Goal: Information Seeking & Learning: Learn about a topic

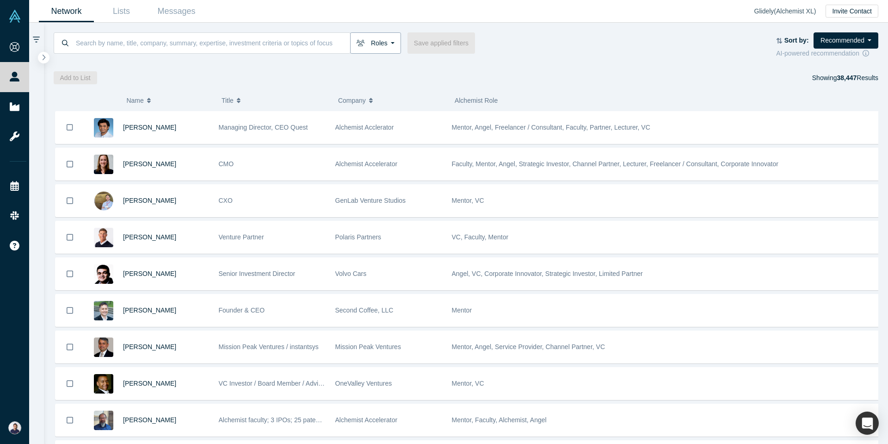
click at [371, 44] on button "Roles" at bounding box center [375, 42] width 51 height 21
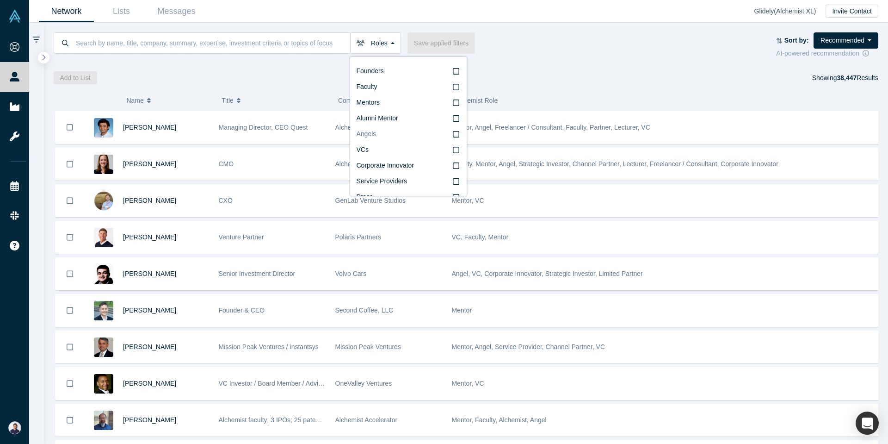
scroll to position [12, 0]
click at [389, 136] on label "VCs" at bounding box center [409, 138] width 104 height 16
click at [0, 0] on input "VCs" at bounding box center [0, 0] width 0 height 0
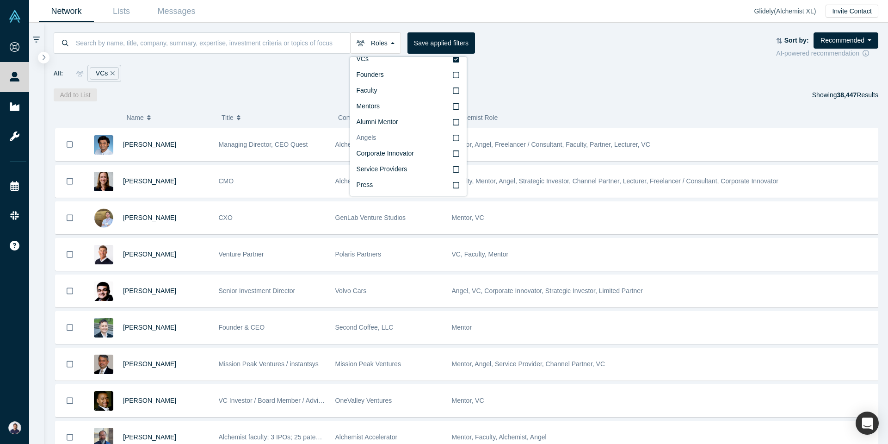
scroll to position [16, 0]
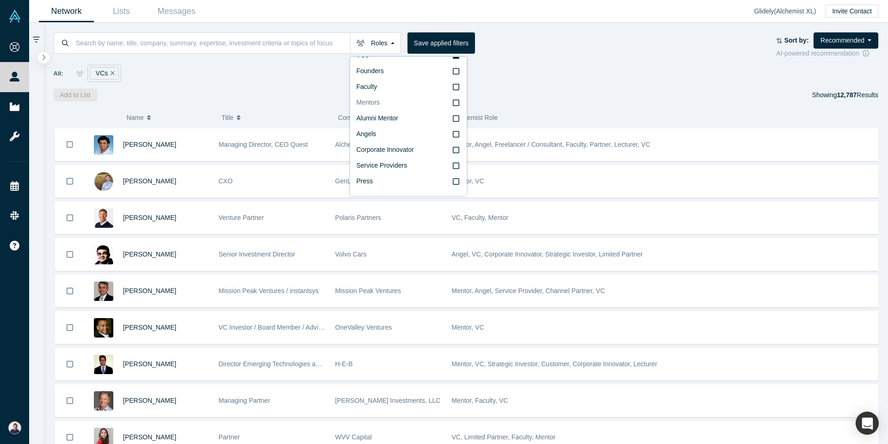
click at [453, 105] on icon at bounding box center [456, 102] width 6 height 6
click at [0, 0] on input "Mentors" at bounding box center [0, 0] width 0 height 0
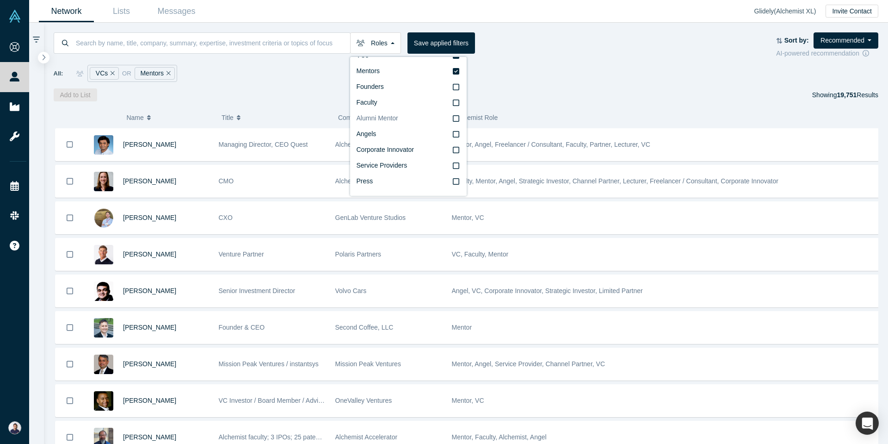
scroll to position [4, 0]
click at [453, 68] on icon at bounding box center [456, 67] width 6 height 6
click at [0, 0] on input "VCs" at bounding box center [0, 0] width 0 height 0
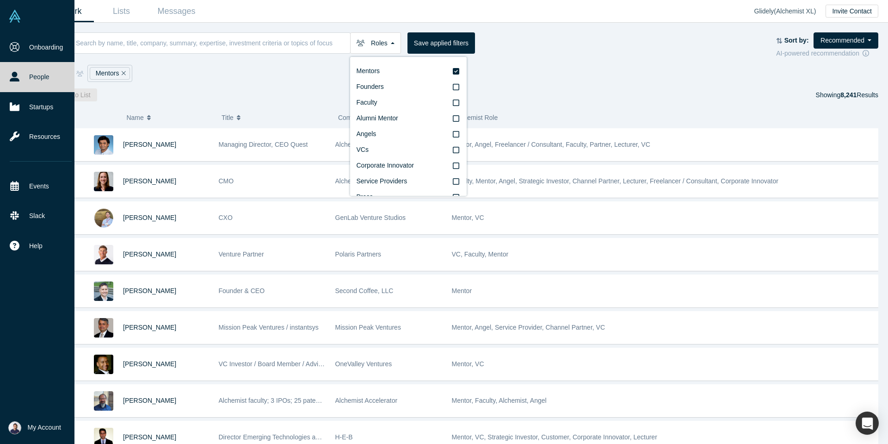
click at [37, 81] on link "People" at bounding box center [40, 77] width 81 height 30
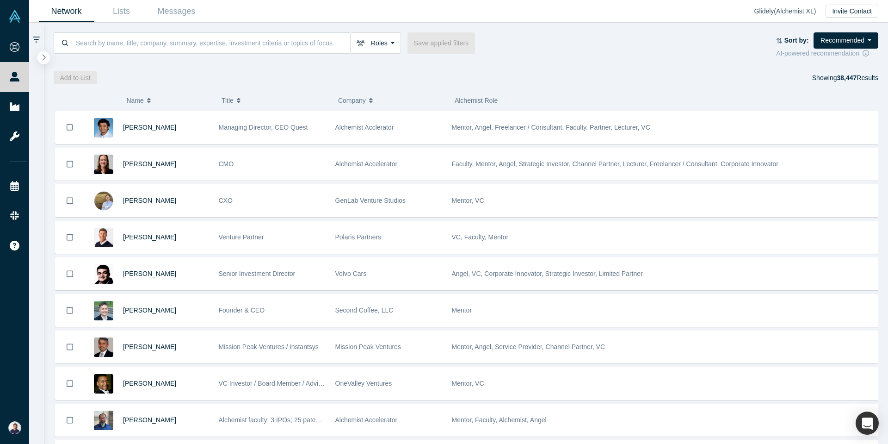
click at [39, 57] on button "button" at bounding box center [43, 57] width 12 height 12
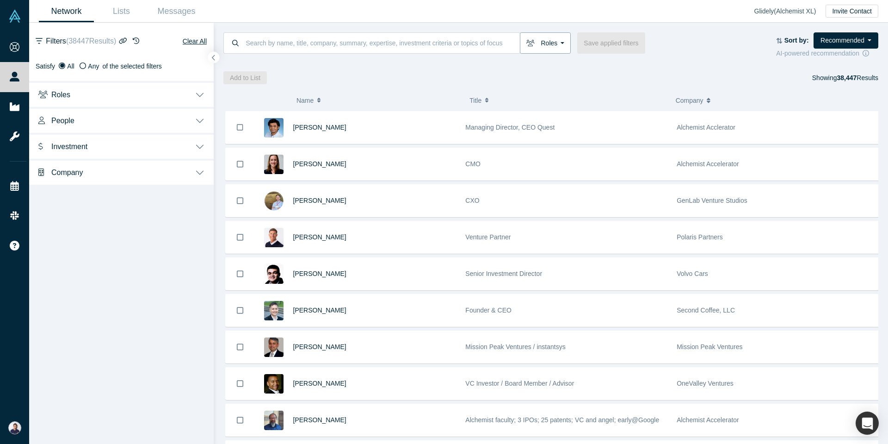
click at [554, 46] on button "Roles" at bounding box center [545, 42] width 51 height 21
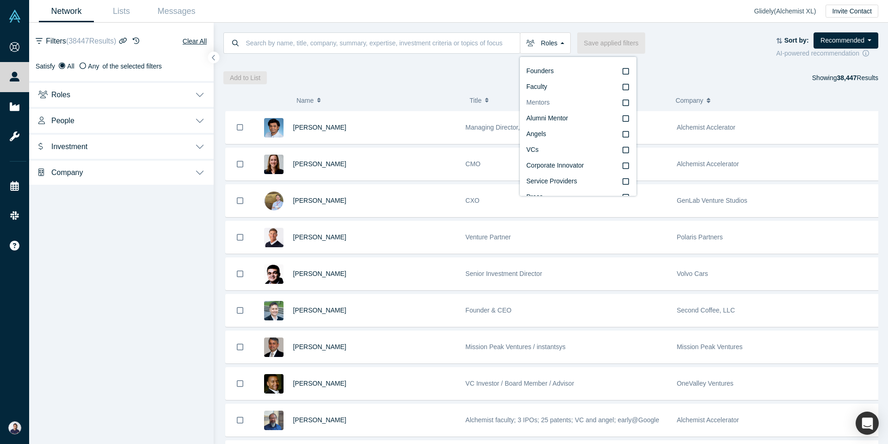
click at [623, 103] on icon at bounding box center [626, 102] width 6 height 7
click at [0, 0] on input "Mentors" at bounding box center [0, 0] width 0 height 0
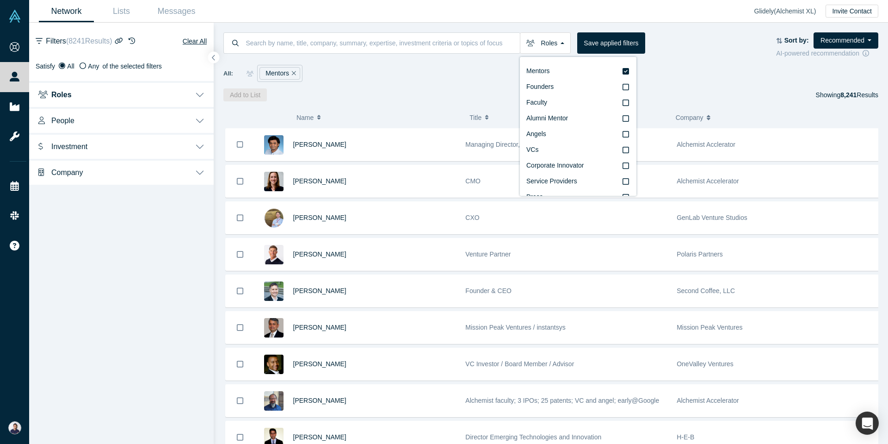
click at [199, 94] on button "Roles" at bounding box center [121, 94] width 185 height 26
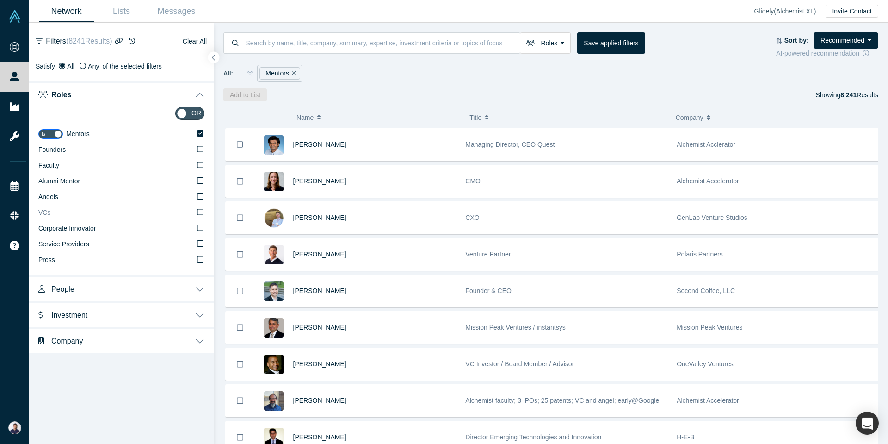
click at [203, 214] on icon at bounding box center [200, 212] width 6 height 6
click at [0, 0] on input "VCs" at bounding box center [0, 0] width 0 height 0
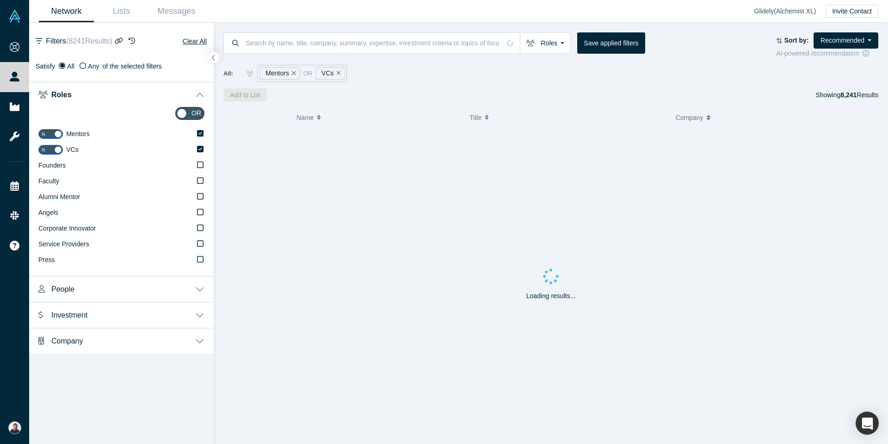
click at [202, 287] on button "People" at bounding box center [121, 288] width 185 height 26
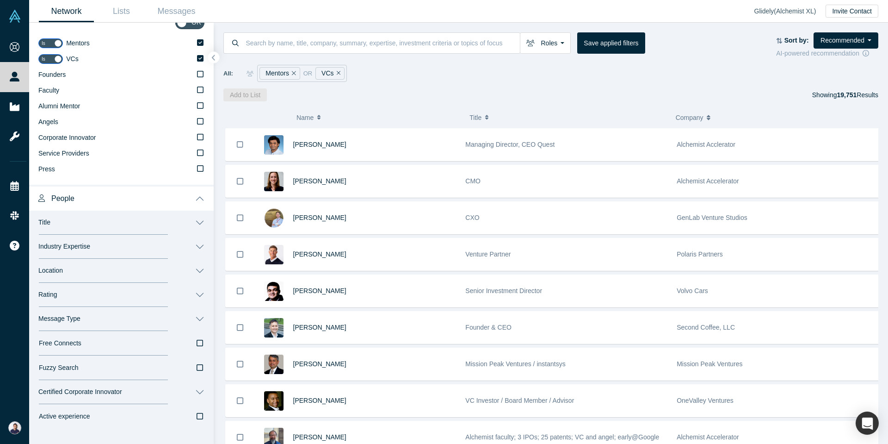
scroll to position [100, 0]
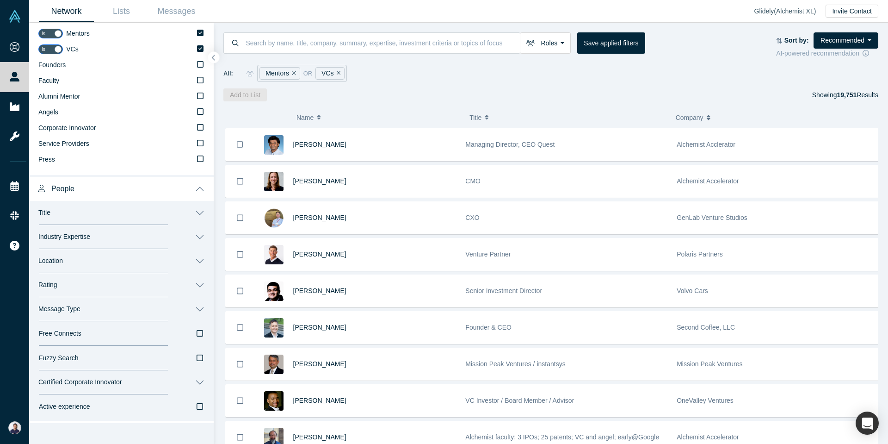
drag, startPoint x: 219, startPoint y: 305, endPoint x: 202, endPoint y: 313, distance: 18.8
click at [216, 306] on div "( 0 ) Name Title Company Alchemist Role Gnani Palanikumar Managing Director, CE…" at bounding box center [551, 272] width 674 height 342
click at [198, 312] on button "Message Type" at bounding box center [121, 309] width 185 height 24
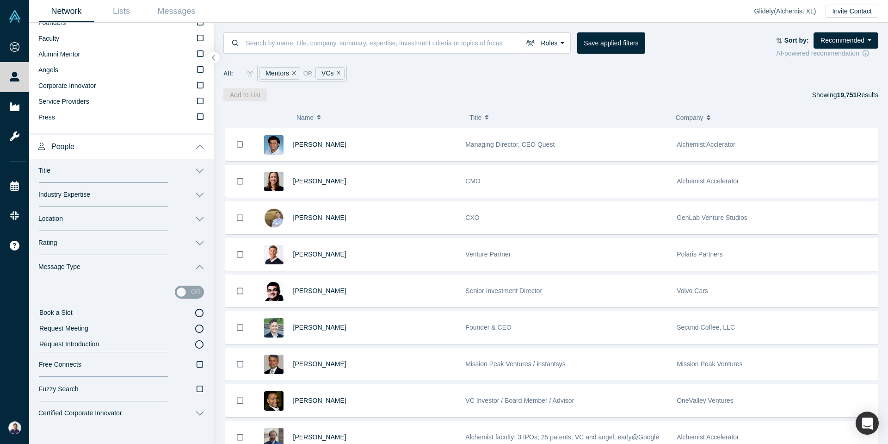
click at [195, 314] on icon at bounding box center [199, 312] width 8 height 8
click at [0, 0] on input "Book a Slot" at bounding box center [0, 0] width 0 height 0
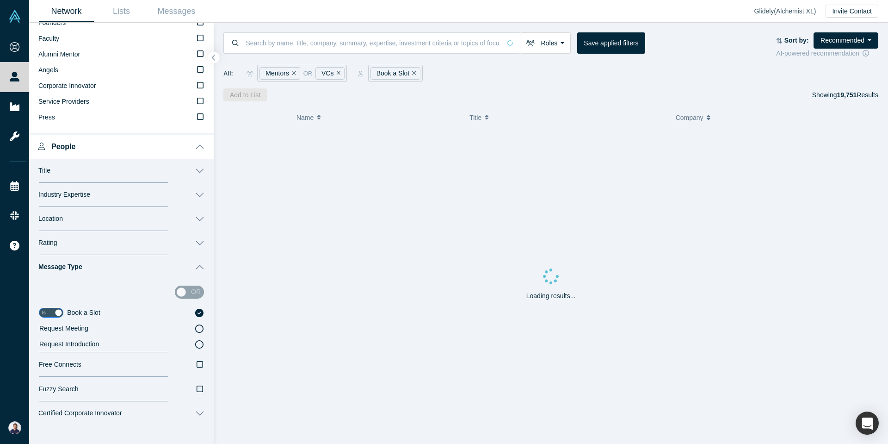
scroll to position [221, 0]
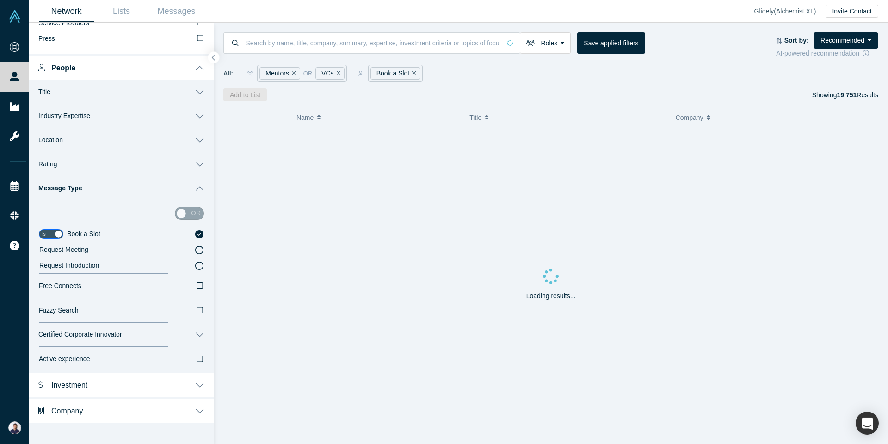
click at [193, 385] on button "Investment" at bounding box center [121, 384] width 185 height 26
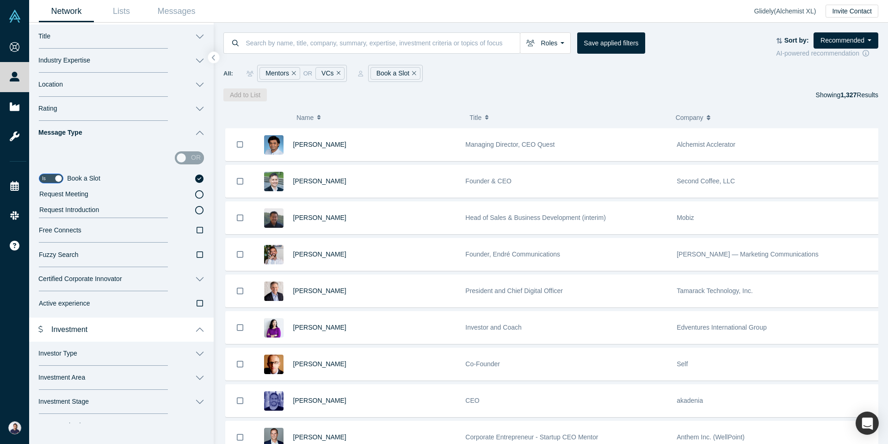
scroll to position [289, 0]
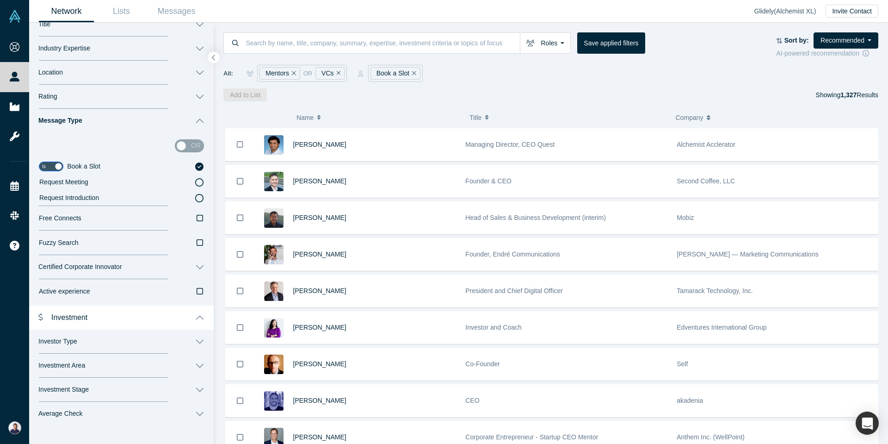
click at [155, 345] on button "Investor Type" at bounding box center [121, 341] width 185 height 24
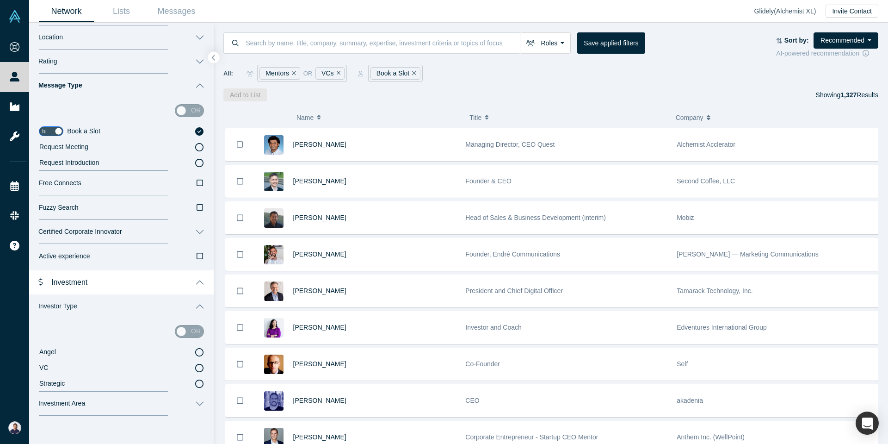
click at [195, 368] on icon at bounding box center [199, 368] width 8 height 8
click at [0, 0] on input "VC" at bounding box center [0, 0] width 0 height 0
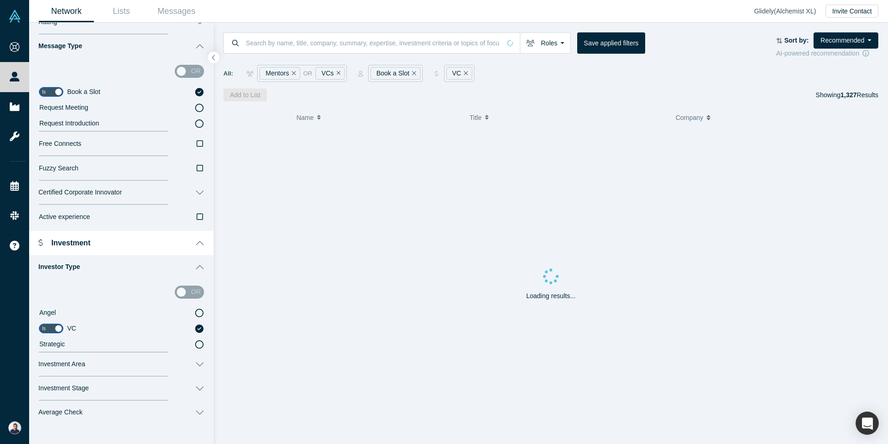
scroll to position [375, 0]
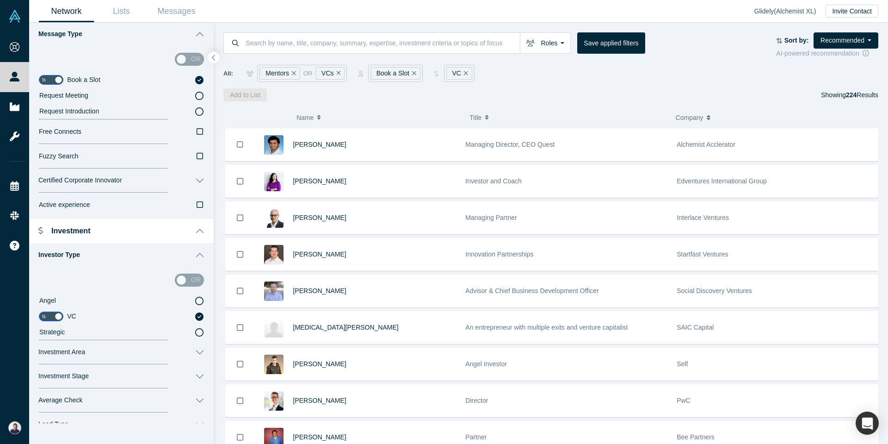
click at [160, 352] on button "Investment Area" at bounding box center [121, 352] width 185 height 24
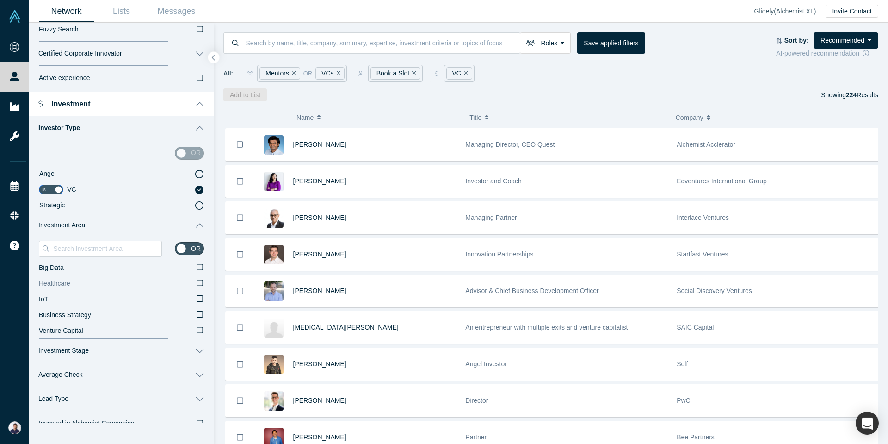
scroll to position [536, 0]
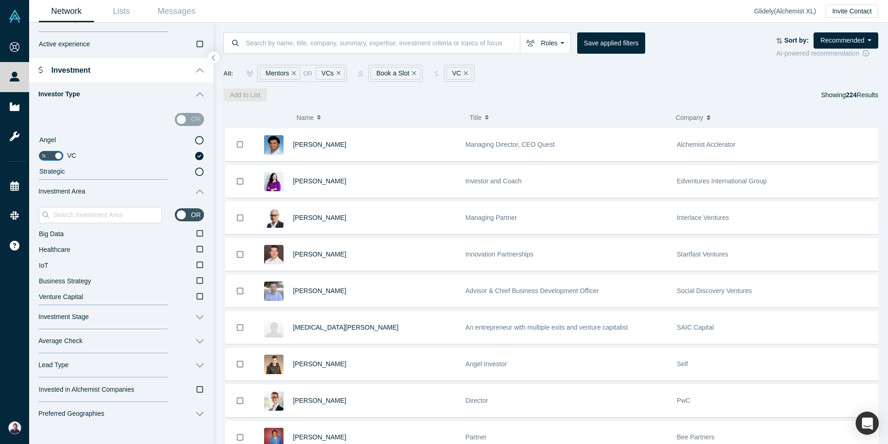
click at [165, 314] on button "Investment Stage" at bounding box center [121, 317] width 185 height 24
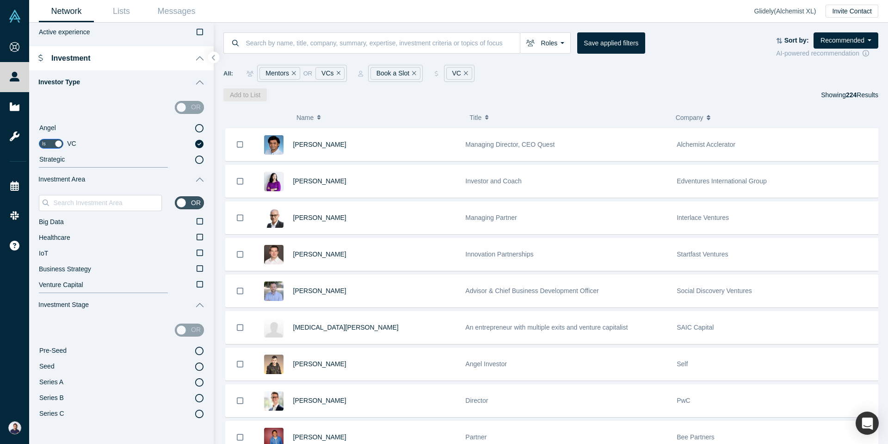
scroll to position [554, 0]
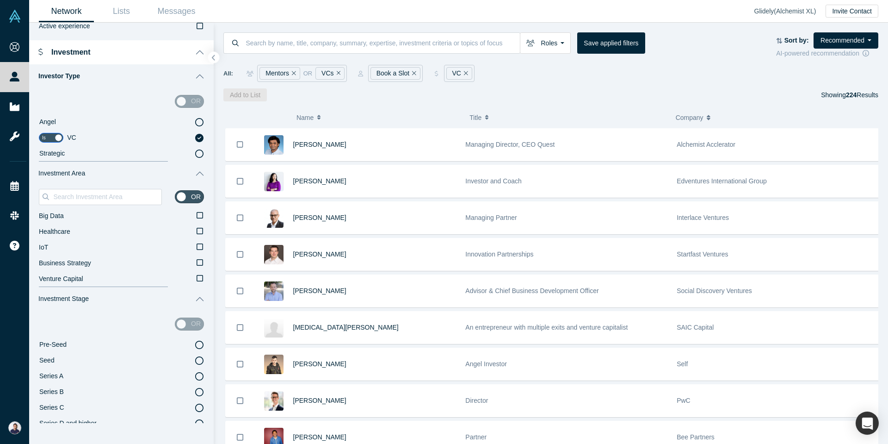
click at [195, 359] on icon at bounding box center [199, 360] width 8 height 8
click at [0, 0] on input "Seed" at bounding box center [0, 0] width 0 height 0
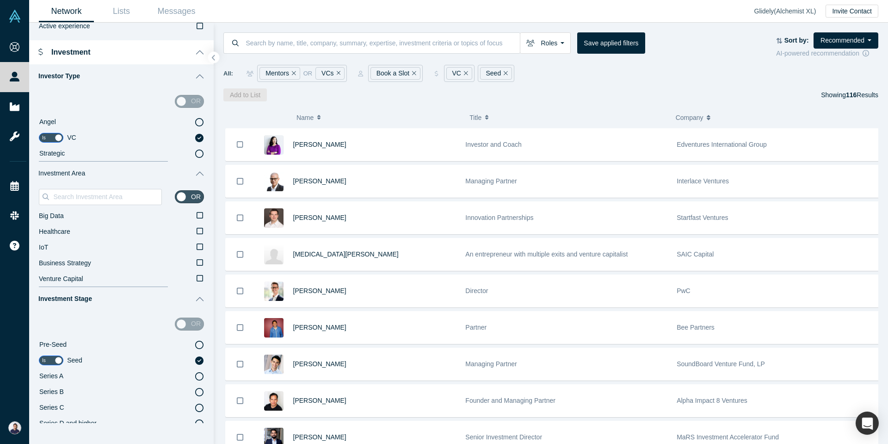
click at [195, 345] on icon at bounding box center [199, 344] width 8 height 8
click at [0, 0] on input "Pre-Seed" at bounding box center [0, 0] width 0 height 0
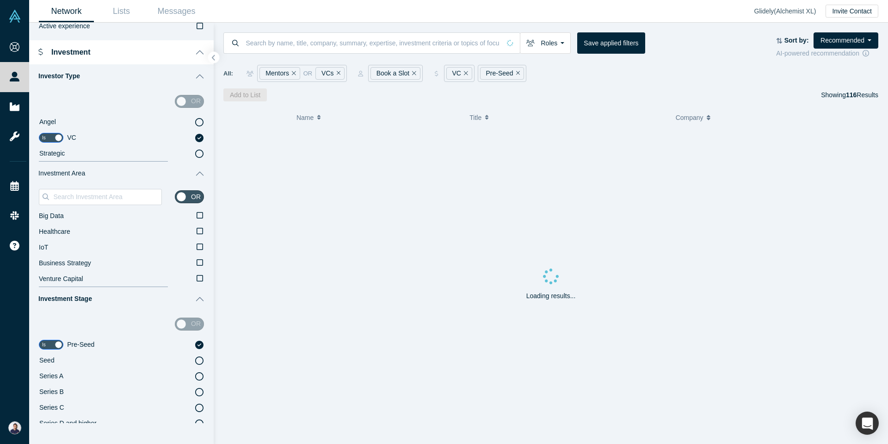
click at [195, 362] on icon at bounding box center [199, 360] width 8 height 8
click at [0, 0] on input "Seed" at bounding box center [0, 0] width 0 height 0
click at [181, 320] on div "or" at bounding box center [189, 323] width 29 height 13
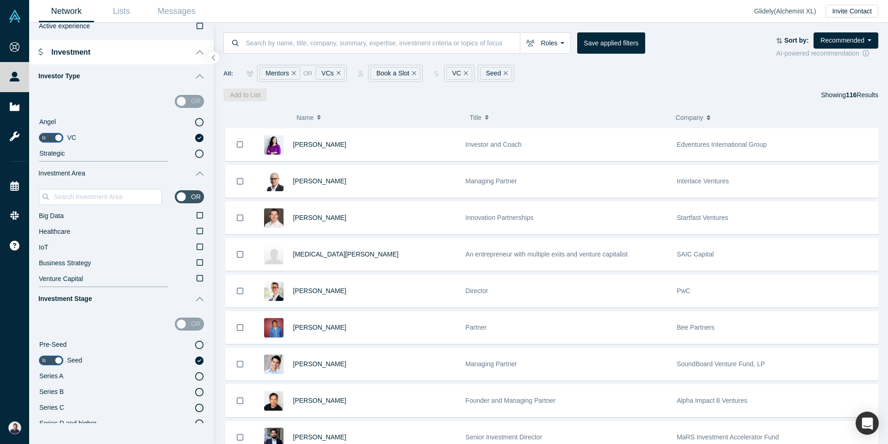
click at [175, 326] on div "or" at bounding box center [189, 323] width 29 height 13
click at [184, 325] on div "or" at bounding box center [189, 323] width 29 height 13
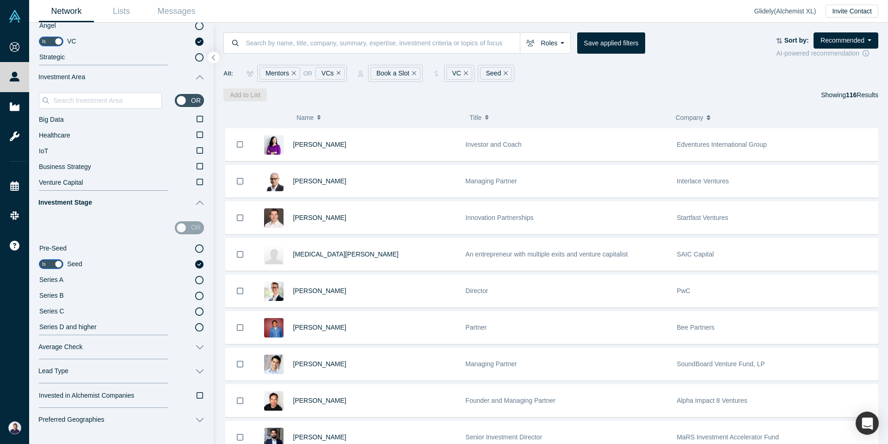
scroll to position [684, 0]
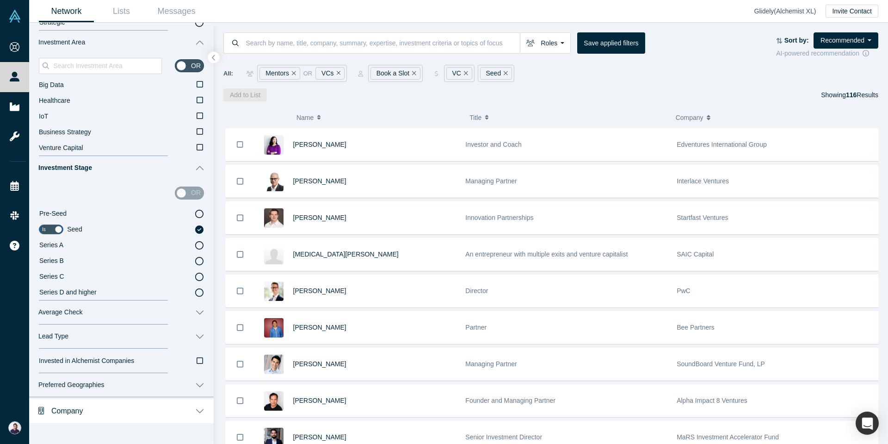
click at [195, 314] on button "Average Check" at bounding box center [121, 312] width 185 height 24
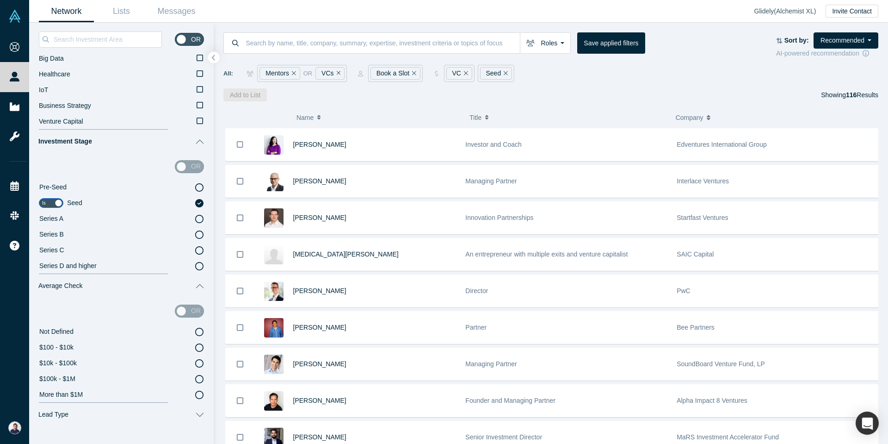
scroll to position [723, 0]
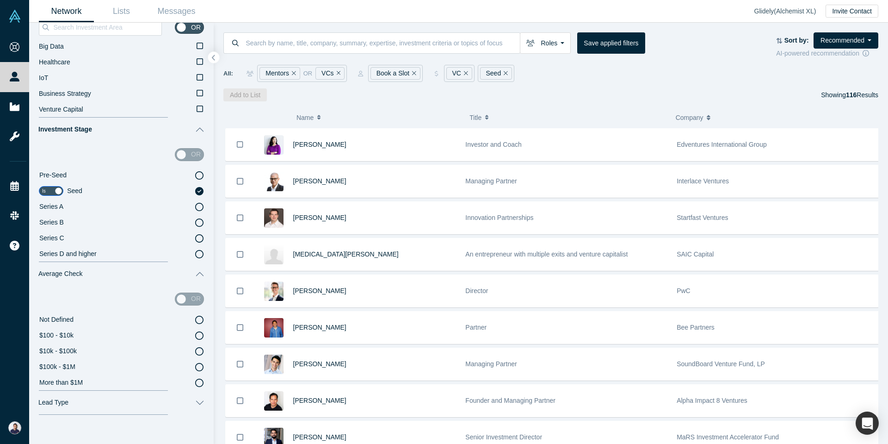
click at [195, 365] on icon at bounding box center [199, 367] width 8 height 8
click at [0, 0] on input "$100k - $1M" at bounding box center [0, 0] width 0 height 0
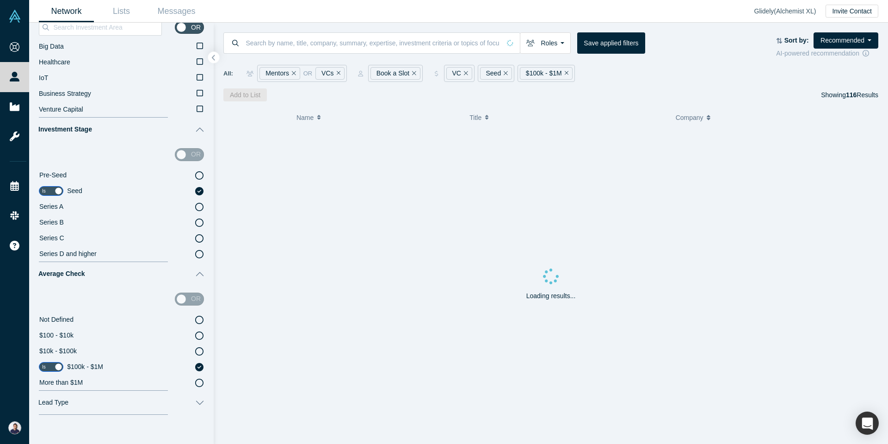
click at [195, 381] on icon at bounding box center [199, 382] width 8 height 8
click at [0, 0] on input "More than $1M" at bounding box center [0, 0] width 0 height 0
click at [57, 382] on input "checkbox" at bounding box center [51, 382] width 25 height 10
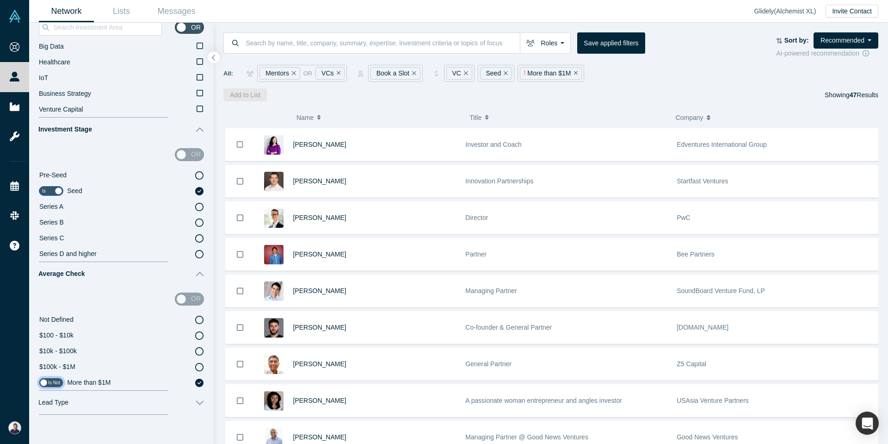
click at [48, 382] on input "checkbox" at bounding box center [51, 382] width 25 height 10
checkbox input "true"
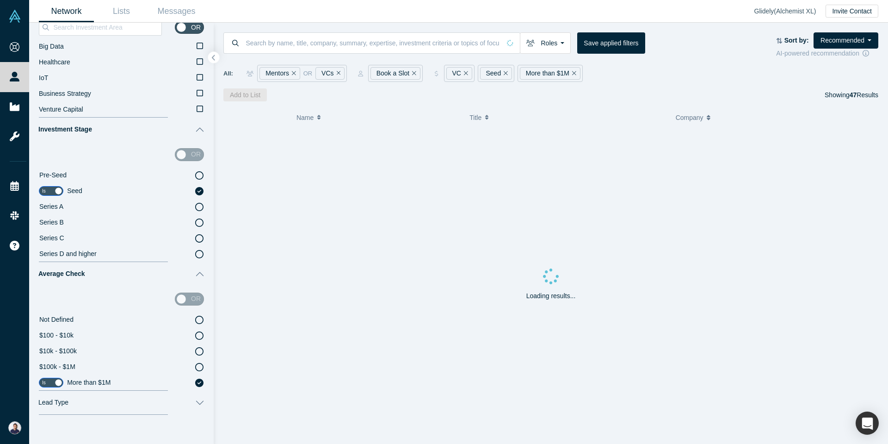
click at [175, 300] on div "or" at bounding box center [189, 298] width 29 height 13
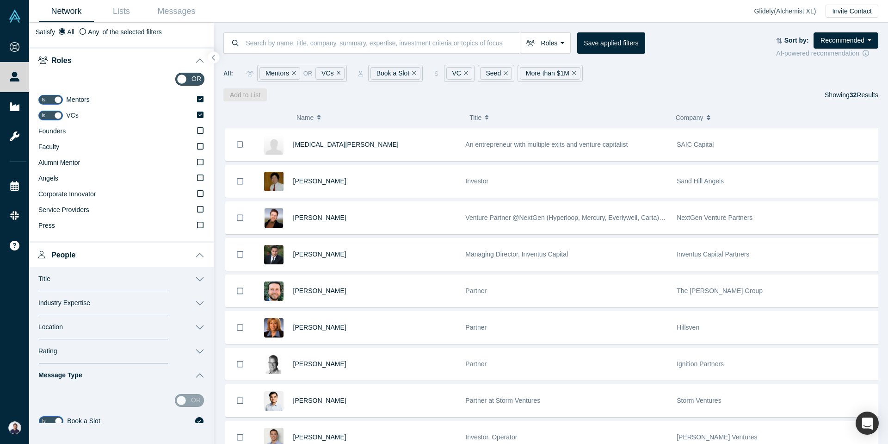
click at [696, 64] on div "All: Mentors or VCs Book a Slot VC Seed More than $1M" at bounding box center [550, 70] width 655 height 24
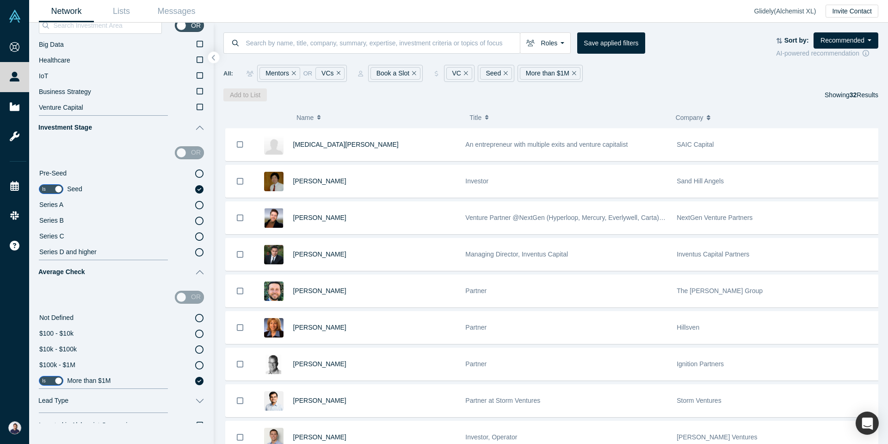
scroll to position [789, 0]
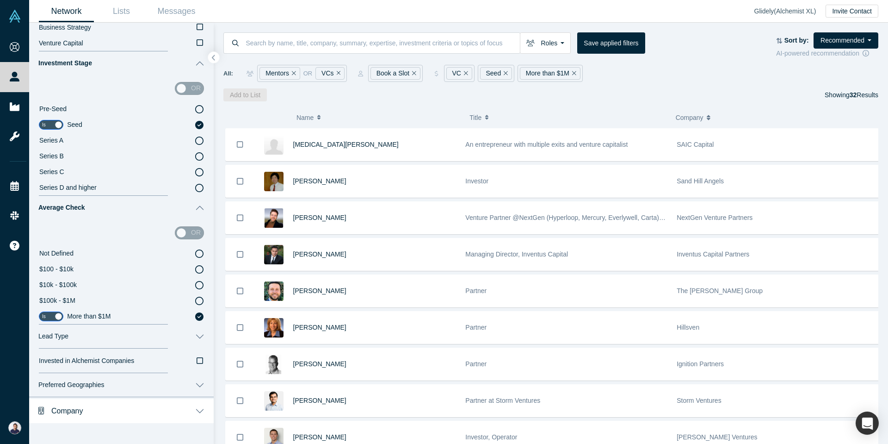
click at [195, 301] on icon at bounding box center [199, 300] width 8 height 8
click at [0, 0] on input "$100k - $1M" at bounding box center [0, 0] width 0 height 0
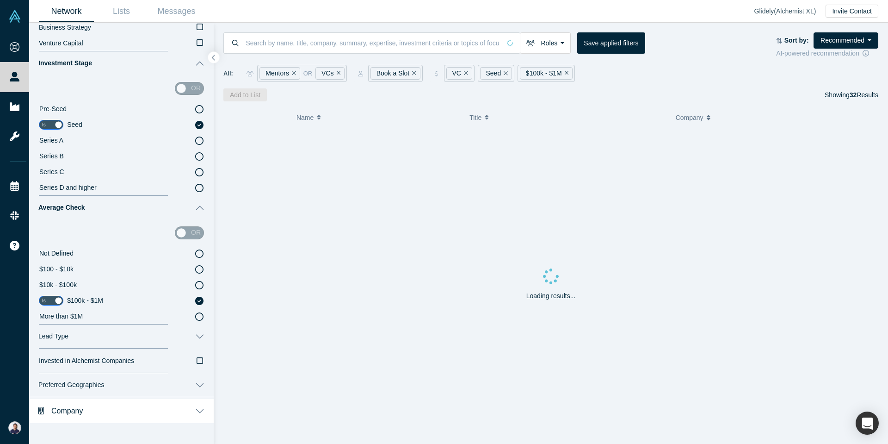
click at [175, 232] on div "or" at bounding box center [189, 232] width 29 height 13
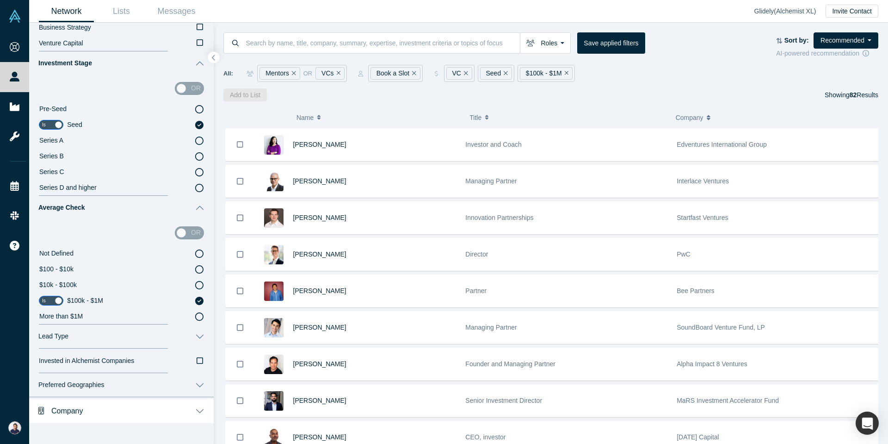
click at [109, 253] on label "Not Defined" at bounding box center [121, 254] width 165 height 16
click at [0, 0] on input "Not Defined" at bounding box center [0, 0] width 0 height 0
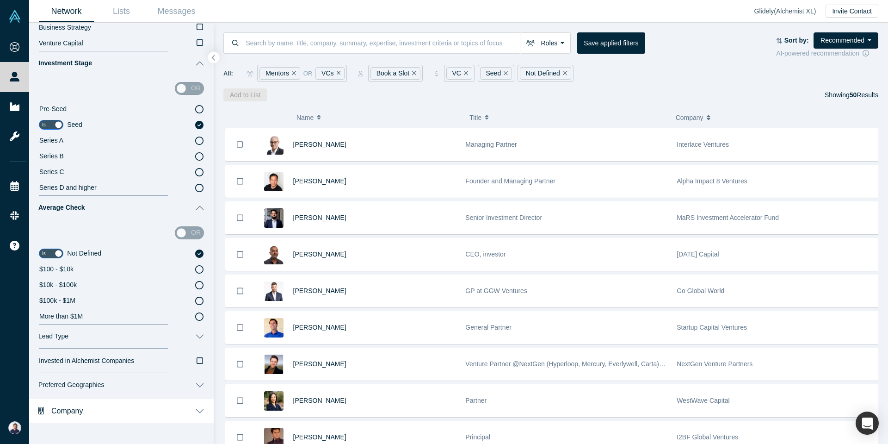
click at [175, 231] on div "or" at bounding box center [189, 232] width 29 height 13
click at [113, 254] on label "Not Defined" at bounding box center [135, 254] width 137 height 16
click at [0, 0] on input "Not Defined" at bounding box center [0, 0] width 0 height 0
click at [178, 234] on div "or" at bounding box center [189, 232] width 29 height 13
drag, startPoint x: 176, startPoint y: 235, endPoint x: 200, endPoint y: 233, distance: 24.1
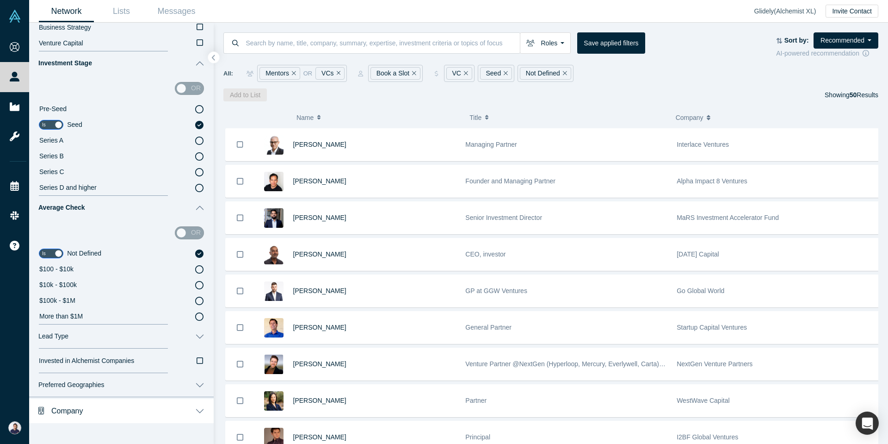
click at [200, 233] on div "or Is Not Defined $100 - $10k $10k - $100k $100k - $1M More than $1M" at bounding box center [121, 272] width 185 height 105
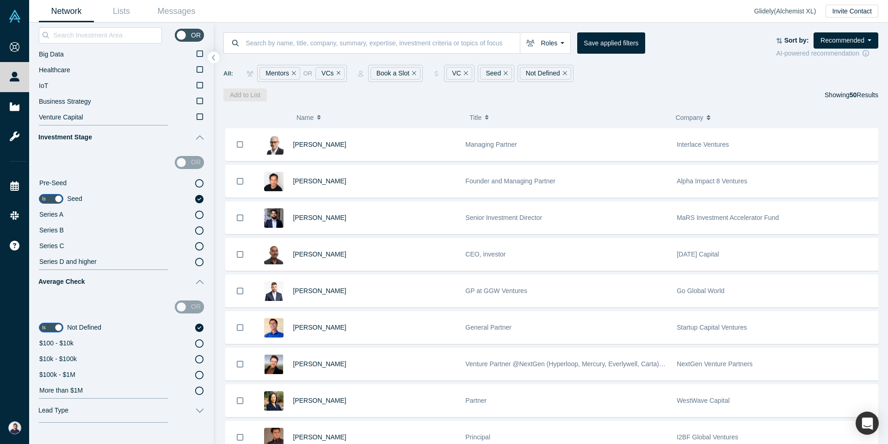
scroll to position [631, 0]
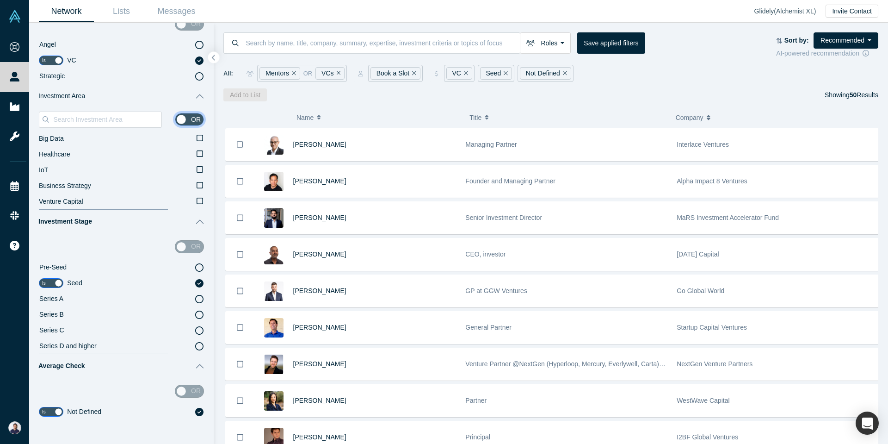
click at [179, 120] on input "checkbox" at bounding box center [189, 119] width 29 height 13
click at [190, 119] on input "checkbox" at bounding box center [189, 119] width 29 height 13
checkbox input "false"
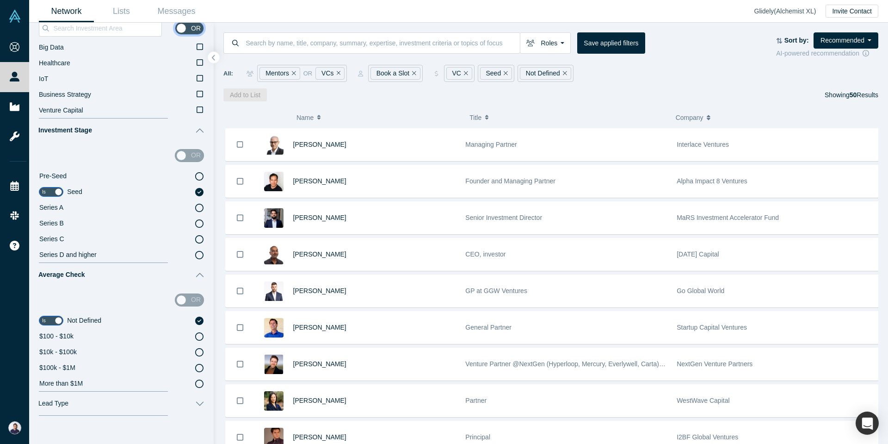
scroll to position [788, 0]
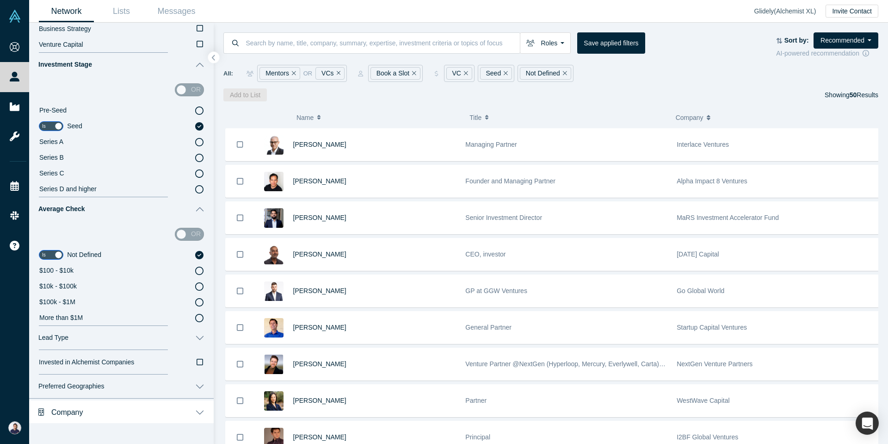
click at [195, 302] on icon at bounding box center [199, 302] width 8 height 8
click at [0, 0] on input "$100k - $1M" at bounding box center [0, 0] width 0 height 0
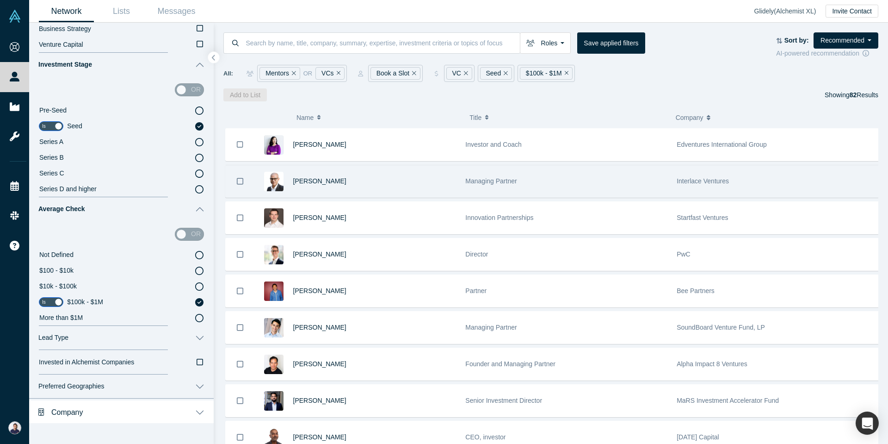
click at [243, 181] on button "Bookmark" at bounding box center [240, 181] width 29 height 32
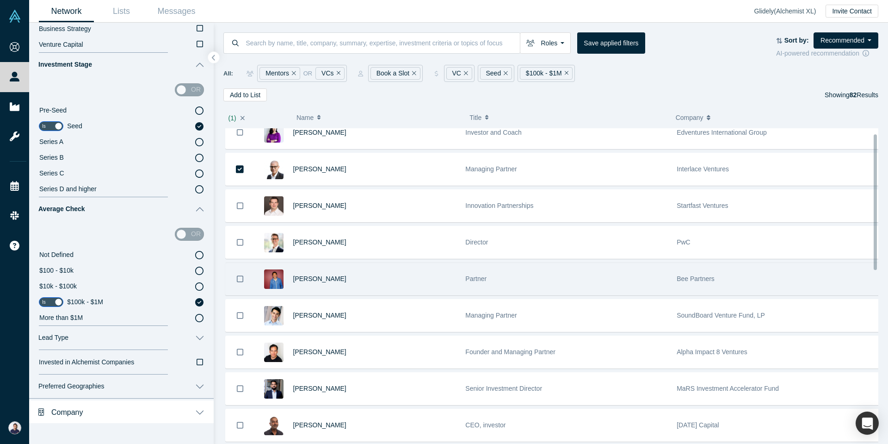
scroll to position [18, 0]
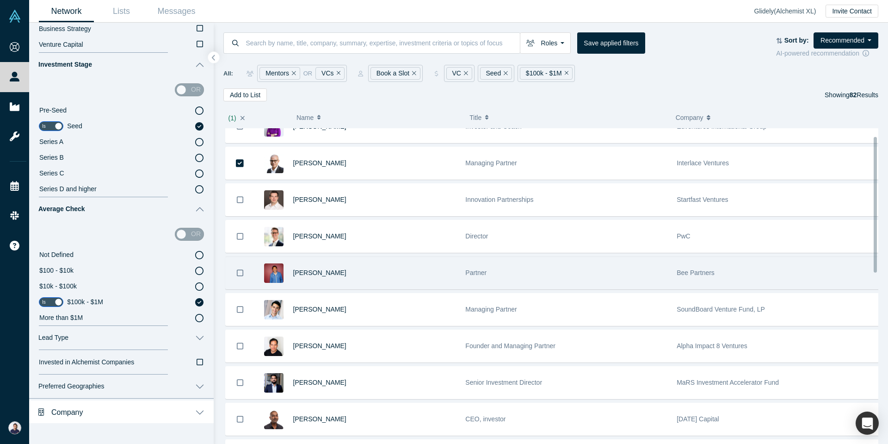
click at [555, 270] on div "Partner" at bounding box center [566, 273] width 202 height 32
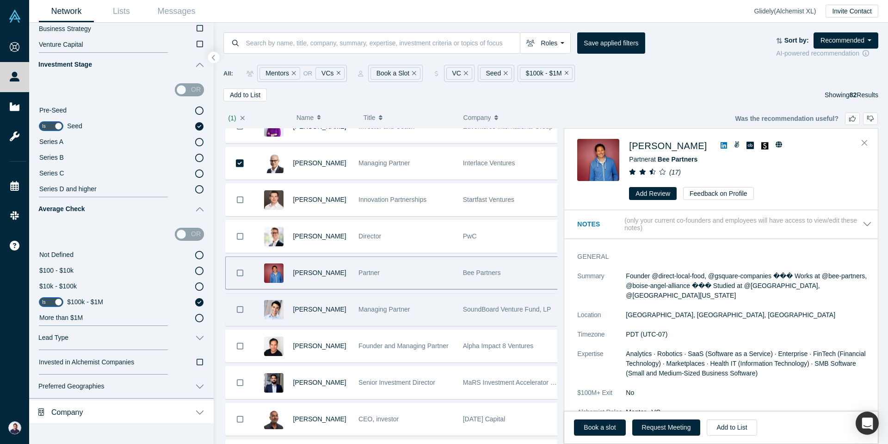
click at [347, 308] on div "[PERSON_NAME]" at bounding box center [303, 309] width 99 height 32
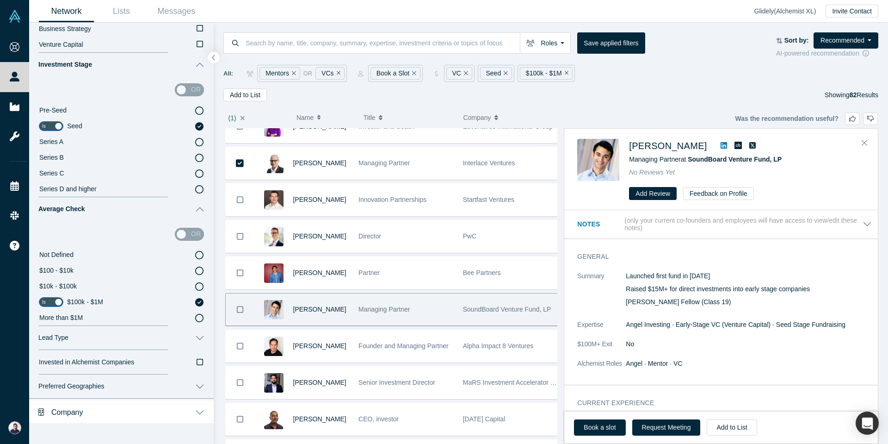
click at [237, 311] on icon "Bookmark" at bounding box center [240, 309] width 6 height 6
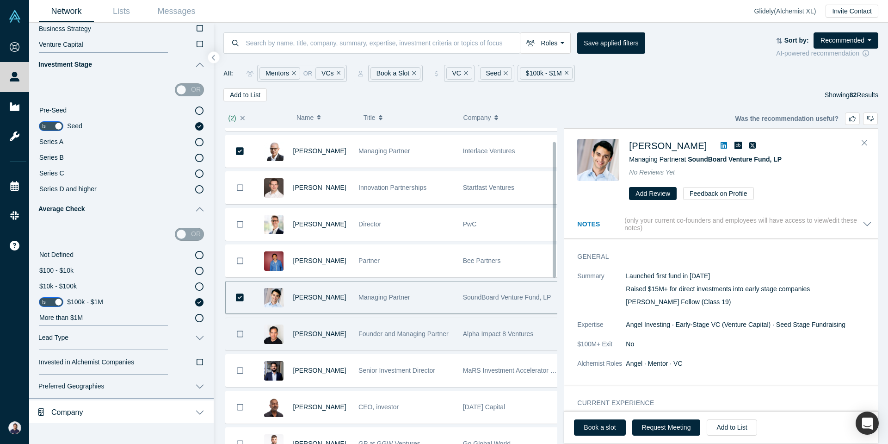
scroll to position [42, 0]
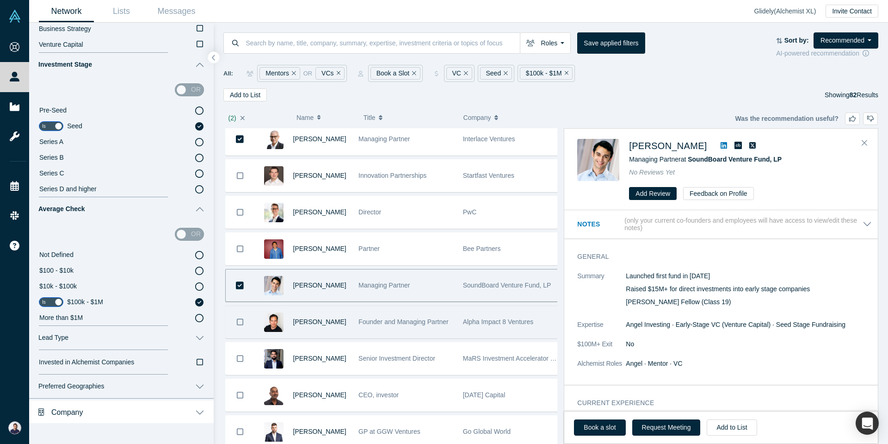
click at [384, 328] on div "Founder and Managing Partner" at bounding box center [405, 322] width 95 height 32
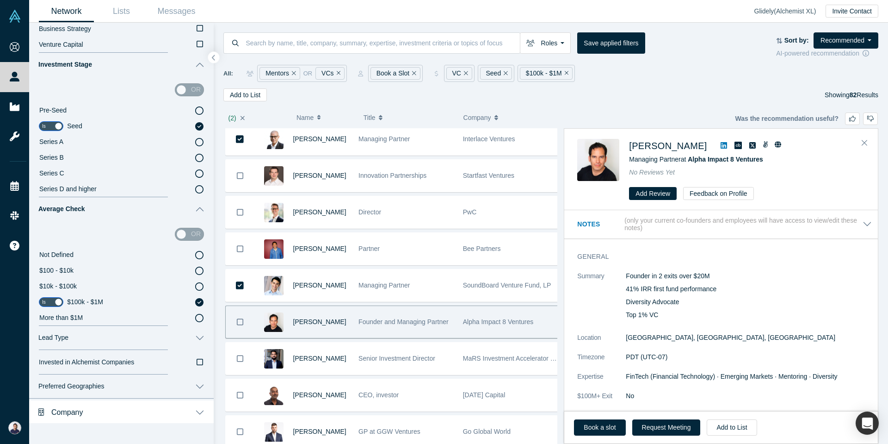
click at [239, 327] on button "Bookmark" at bounding box center [240, 322] width 29 height 32
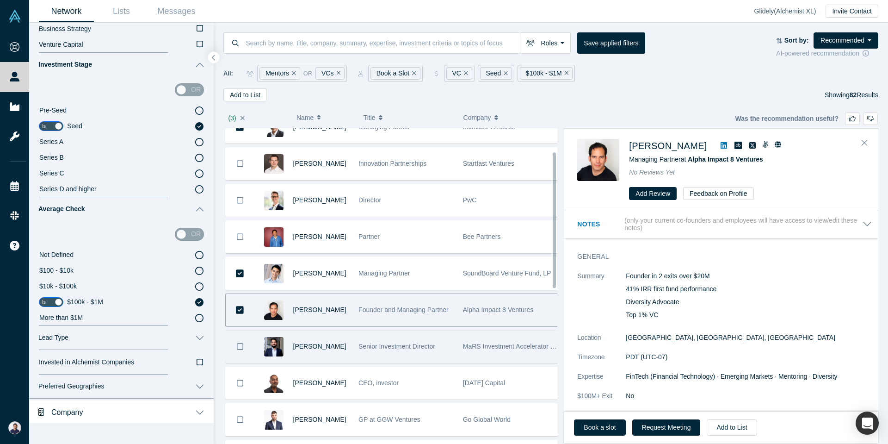
scroll to position [66, 0]
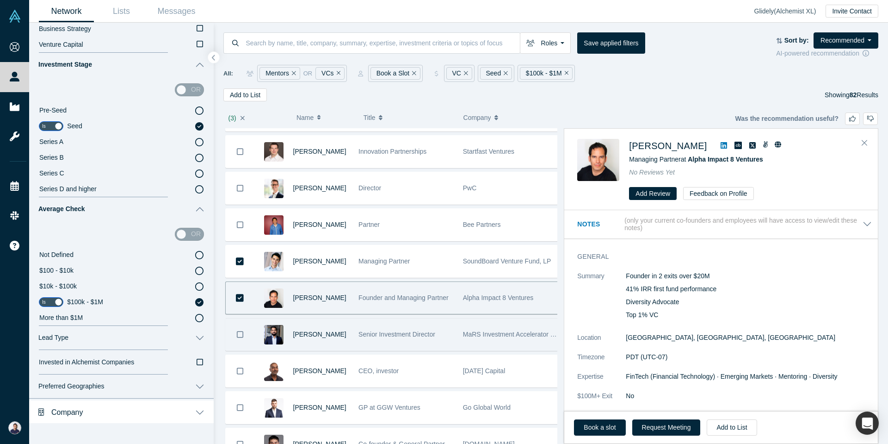
click at [415, 333] on span "Senior Investment Director" at bounding box center [396, 333] width 77 height 7
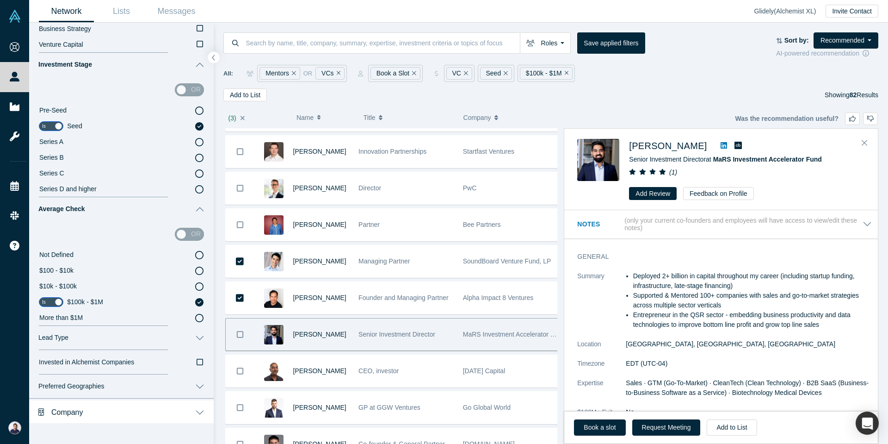
click at [240, 332] on icon "Bookmark" at bounding box center [240, 334] width 6 height 9
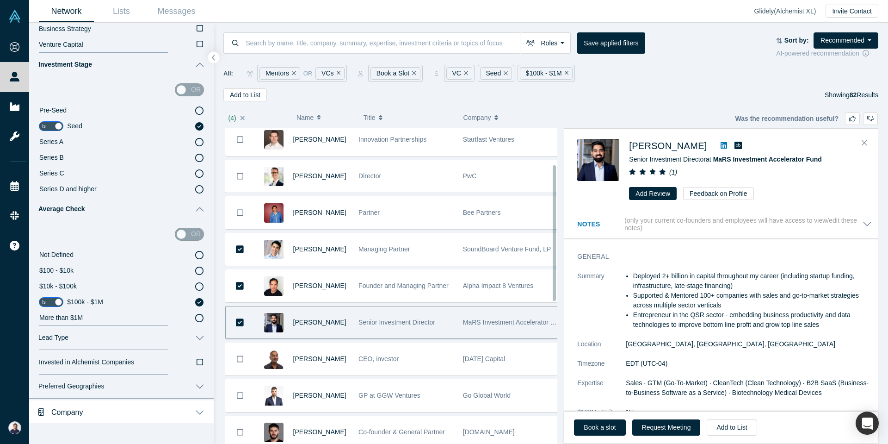
scroll to position [90, 0]
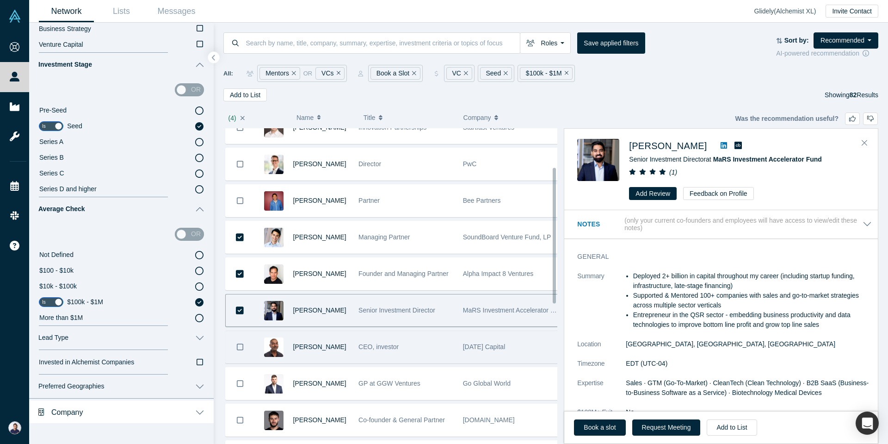
click at [385, 347] on span "CEO, investor" at bounding box center [378, 346] width 40 height 7
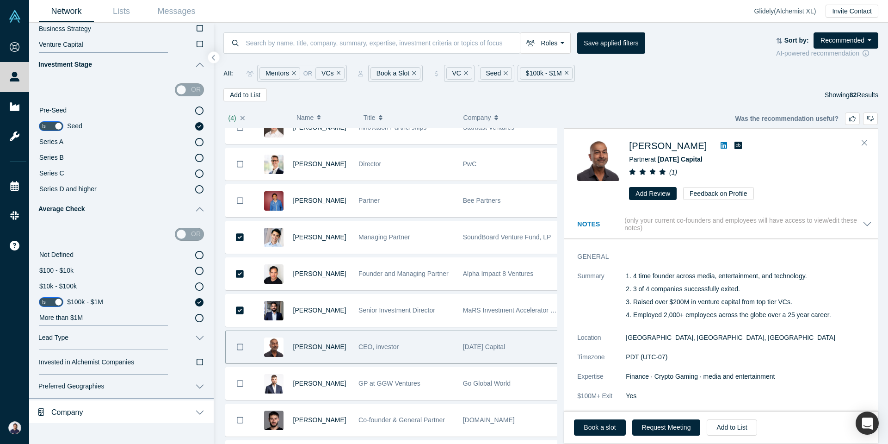
click at [239, 345] on icon "Bookmark" at bounding box center [240, 346] width 6 height 9
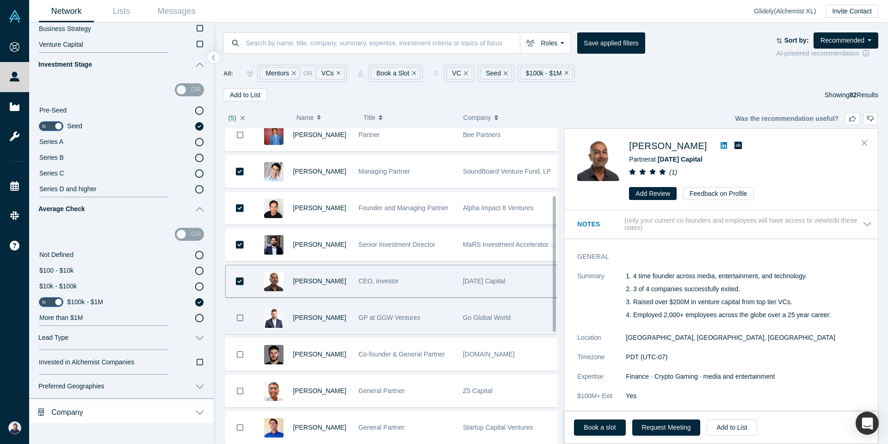
click at [382, 319] on span "GP at GGW Ventures" at bounding box center [389, 317] width 62 height 7
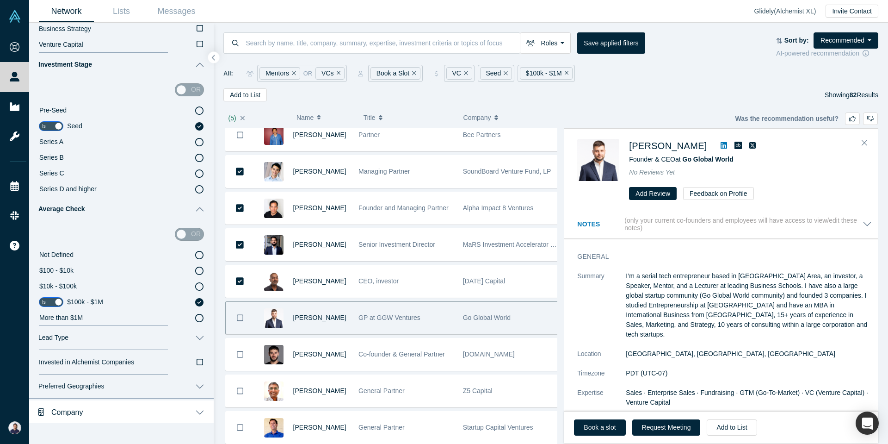
click at [240, 317] on icon "Bookmark" at bounding box center [240, 317] width 6 height 9
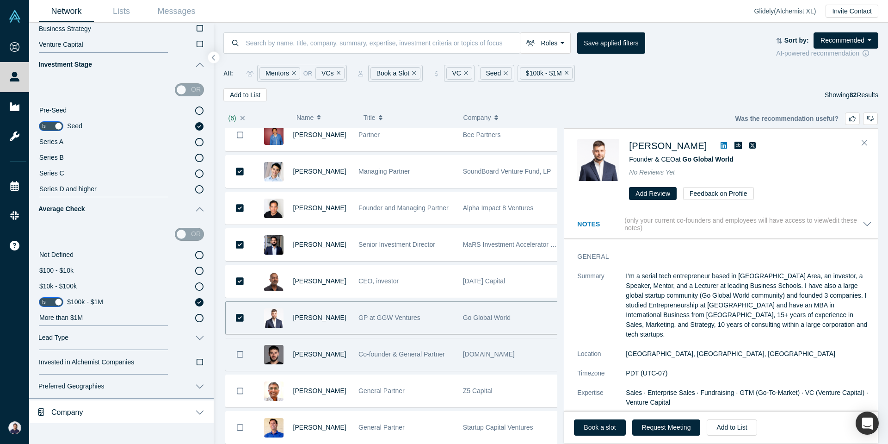
click at [369, 355] on span "Co-founder & General Partner" at bounding box center [401, 353] width 86 height 7
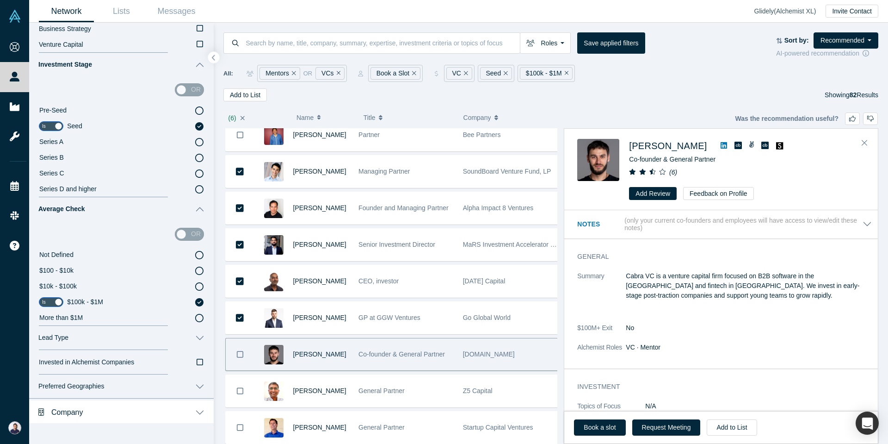
click at [242, 357] on icon "Bookmark" at bounding box center [240, 354] width 6 height 6
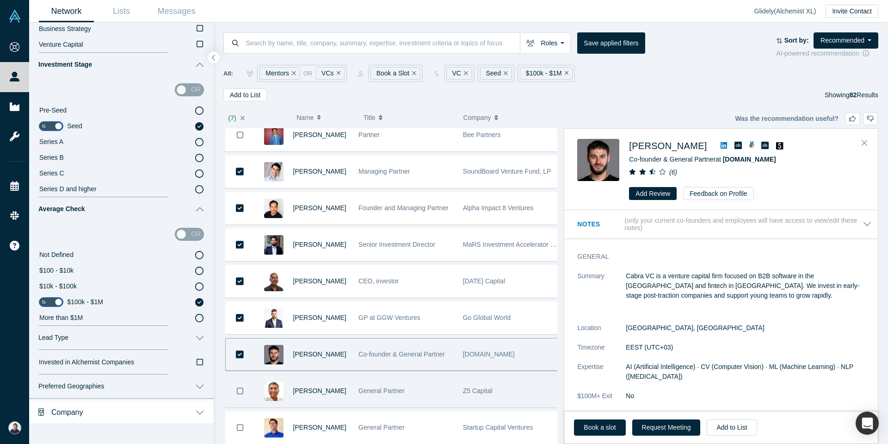
click at [424, 393] on div "General Partner" at bounding box center [405, 391] width 95 height 32
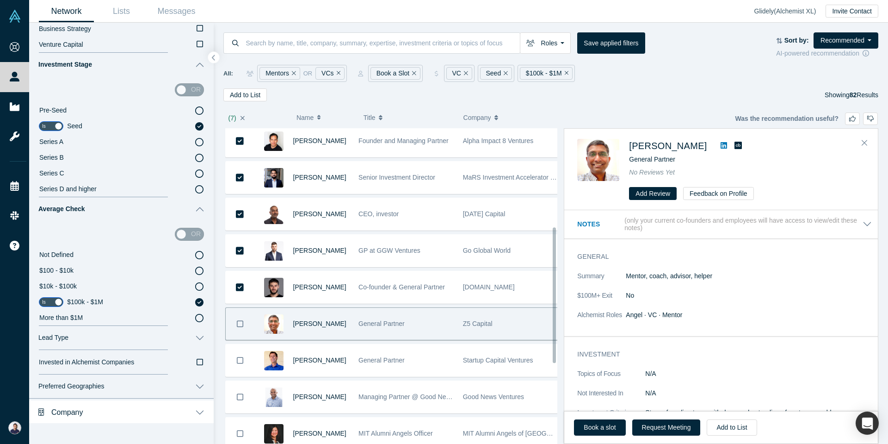
scroll to position [235, 0]
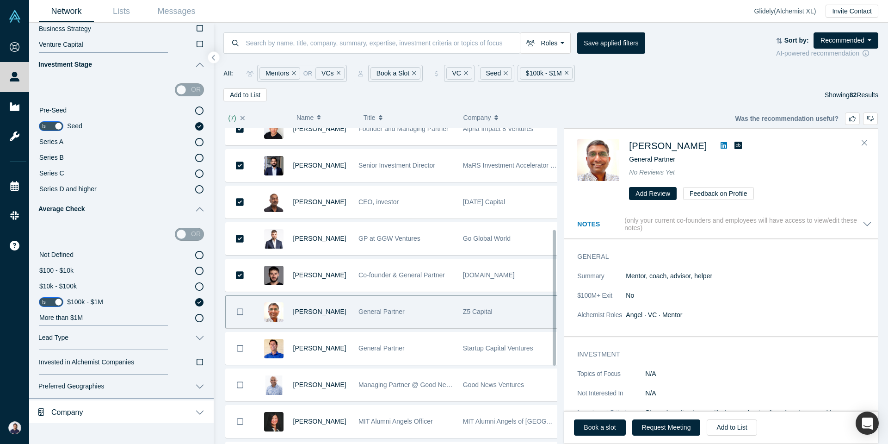
click at [240, 315] on icon "Bookmark" at bounding box center [240, 311] width 6 height 9
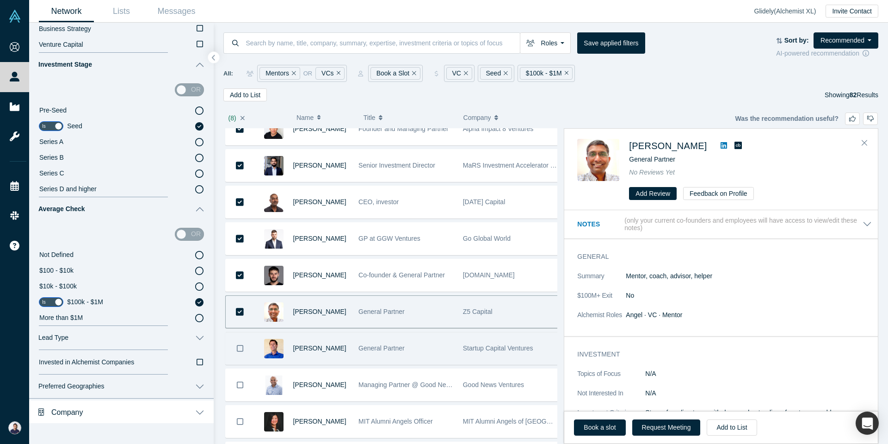
click at [242, 340] on button "Bookmark" at bounding box center [240, 348] width 29 height 32
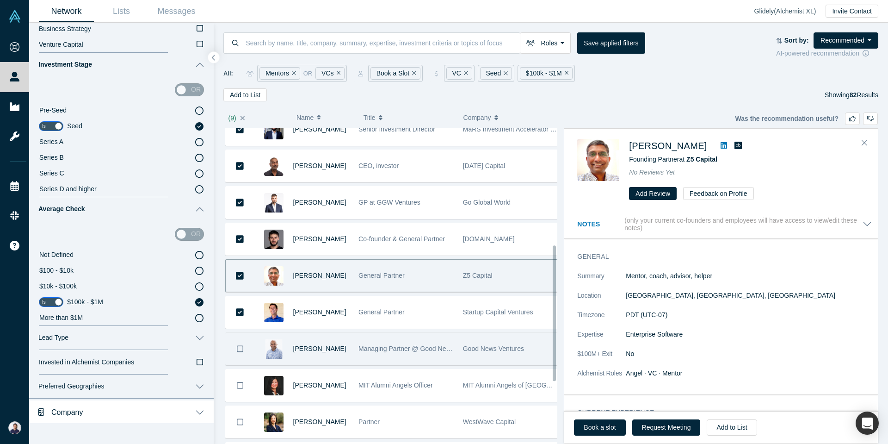
scroll to position [283, 0]
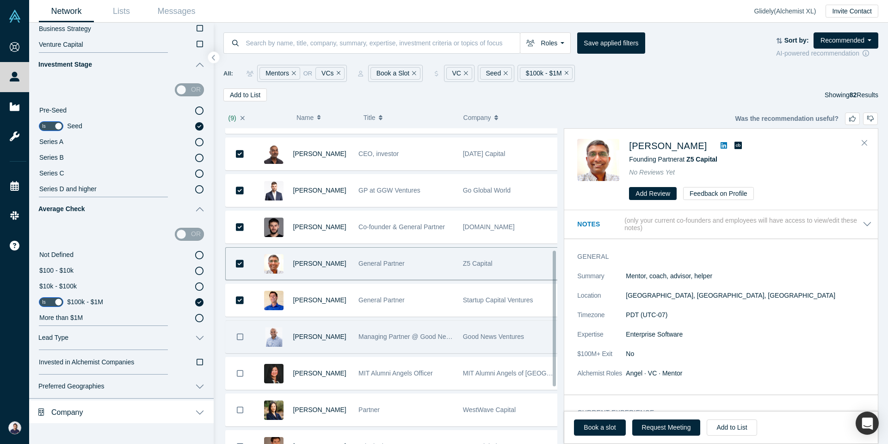
click at [239, 337] on icon "Bookmark" at bounding box center [240, 336] width 6 height 9
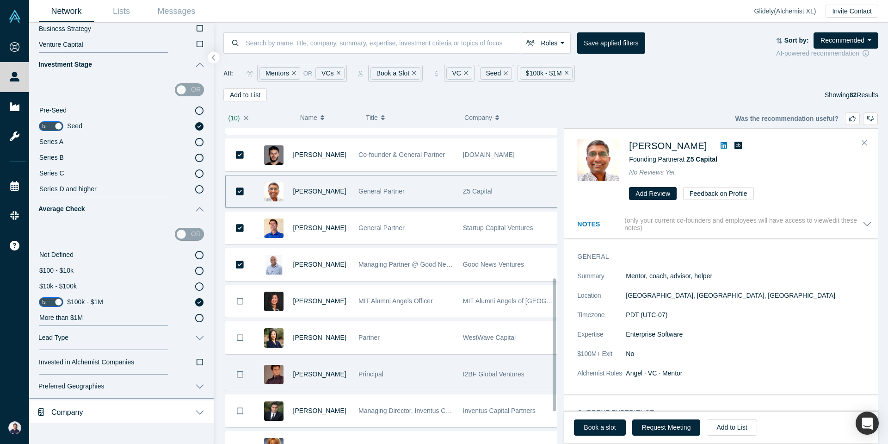
scroll to position [361, 0]
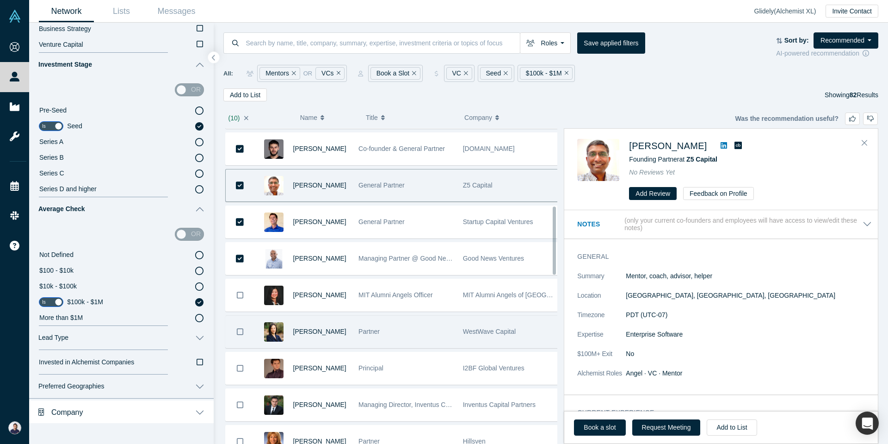
click at [240, 333] on icon "Bookmark" at bounding box center [240, 331] width 6 height 9
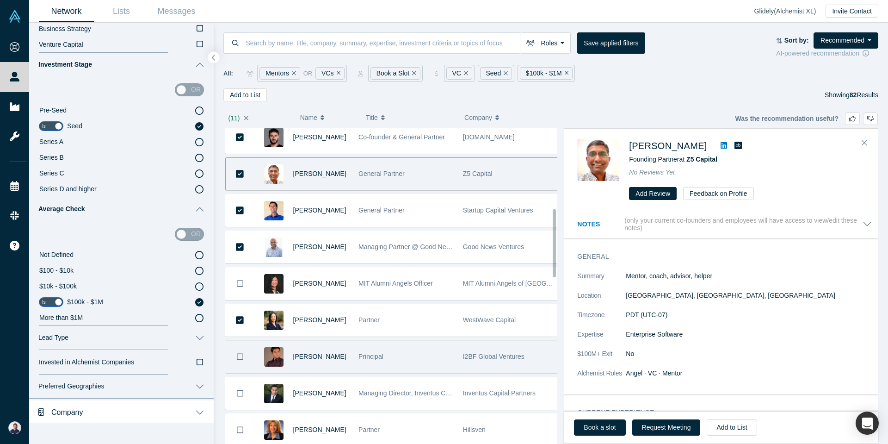
click at [239, 361] on button "Bookmark" at bounding box center [240, 356] width 29 height 32
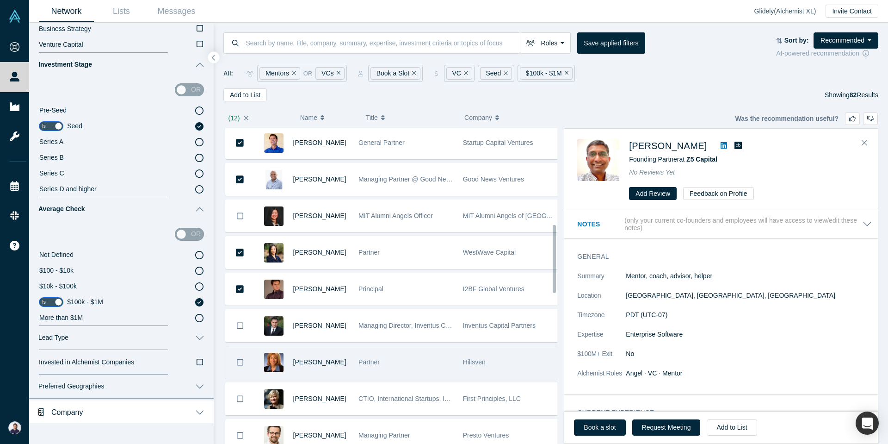
scroll to position [452, 0]
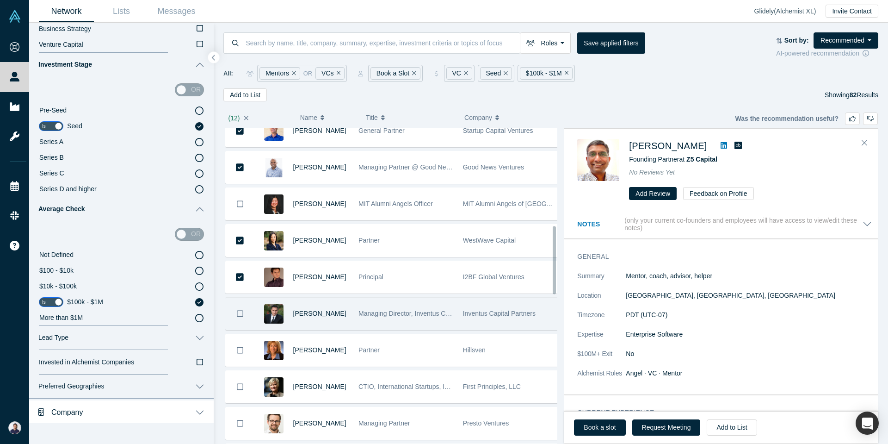
click at [239, 306] on button "Bookmark" at bounding box center [240, 313] width 29 height 32
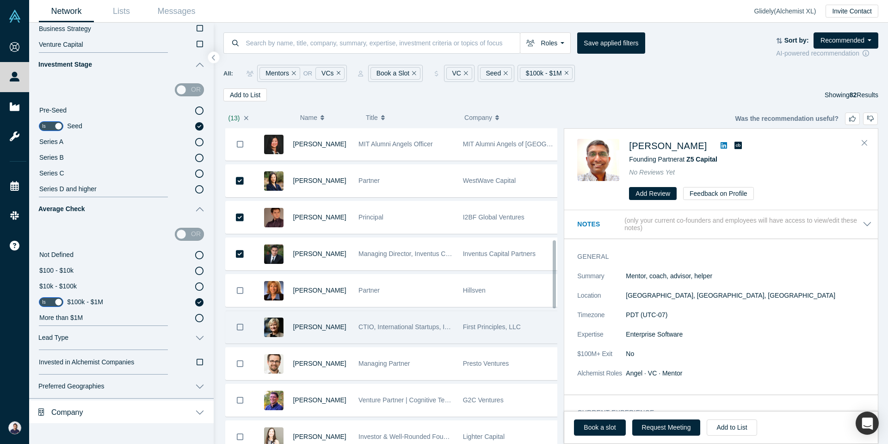
scroll to position [542, 0]
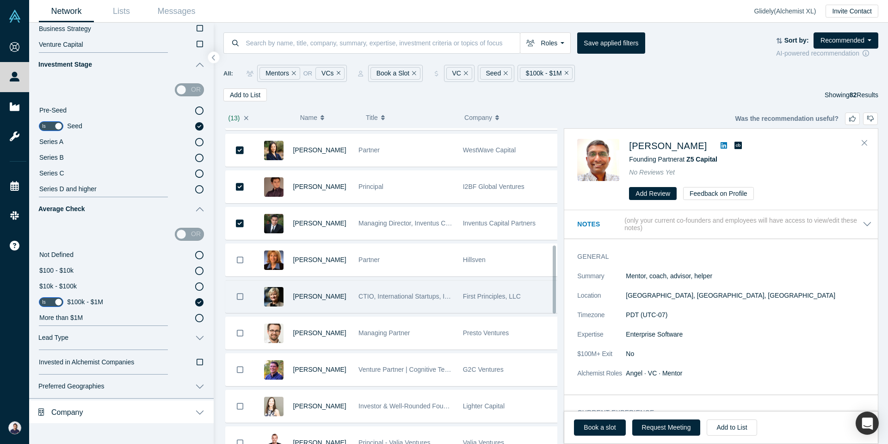
click at [239, 340] on button "Bookmark" at bounding box center [240, 333] width 29 height 32
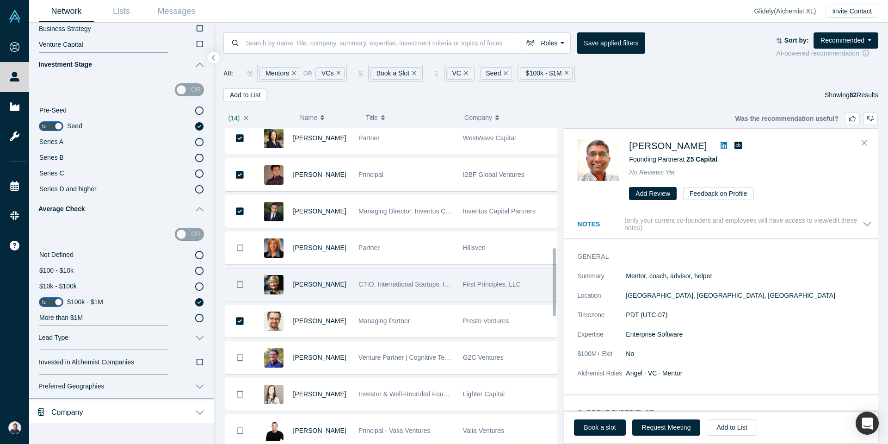
scroll to position [567, 0]
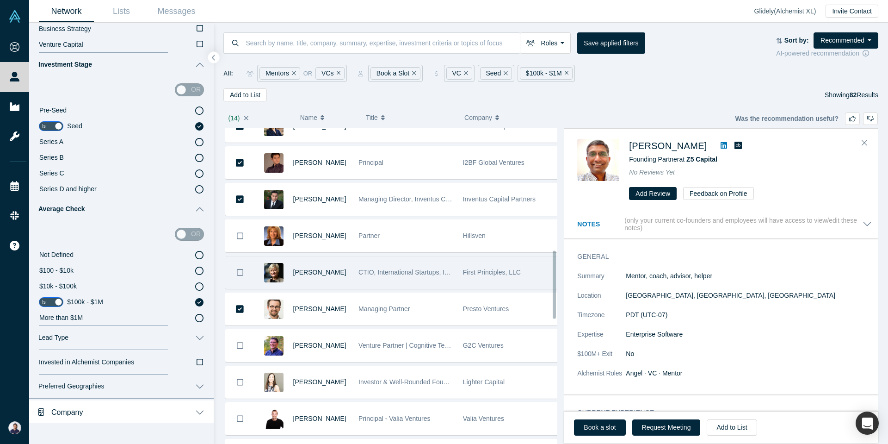
click at [239, 341] on icon "Bookmark" at bounding box center [240, 345] width 6 height 9
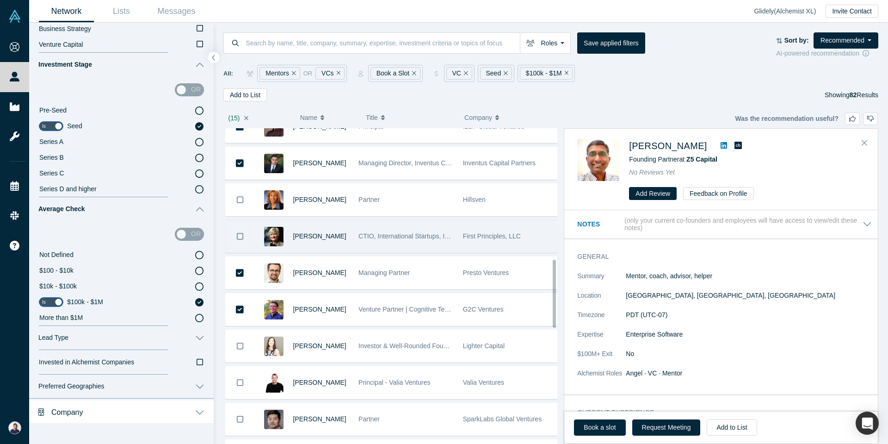
scroll to position [609, 0]
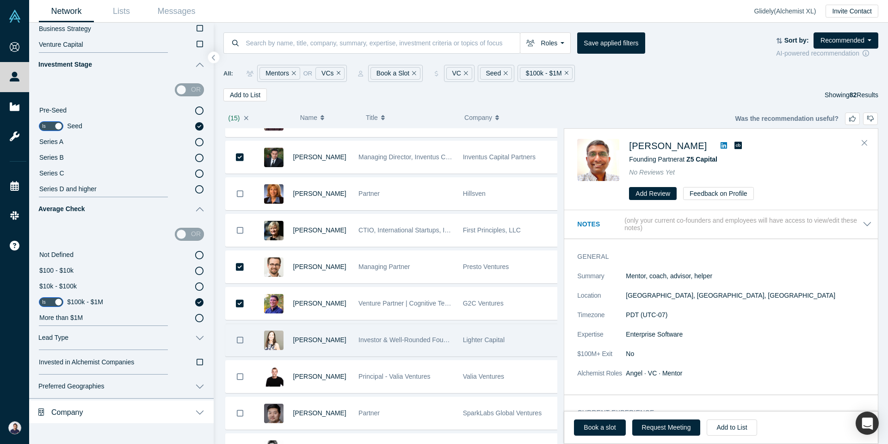
click at [239, 341] on icon "Bookmark" at bounding box center [240, 339] width 6 height 9
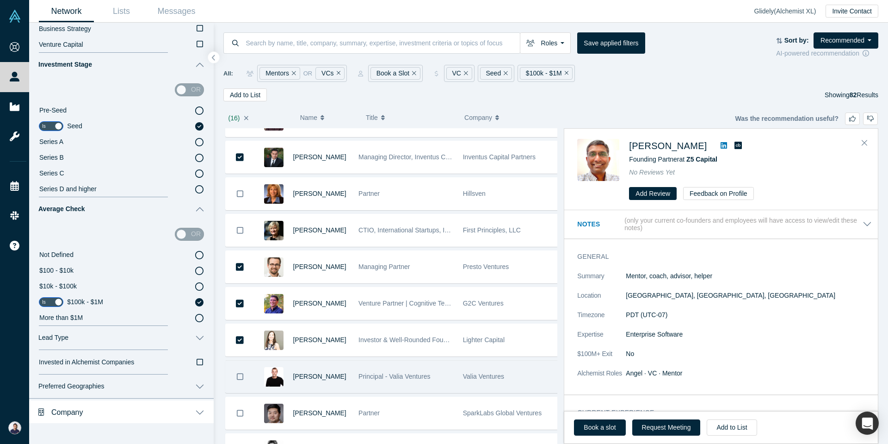
click at [239, 375] on icon "Bookmark" at bounding box center [240, 376] width 6 height 9
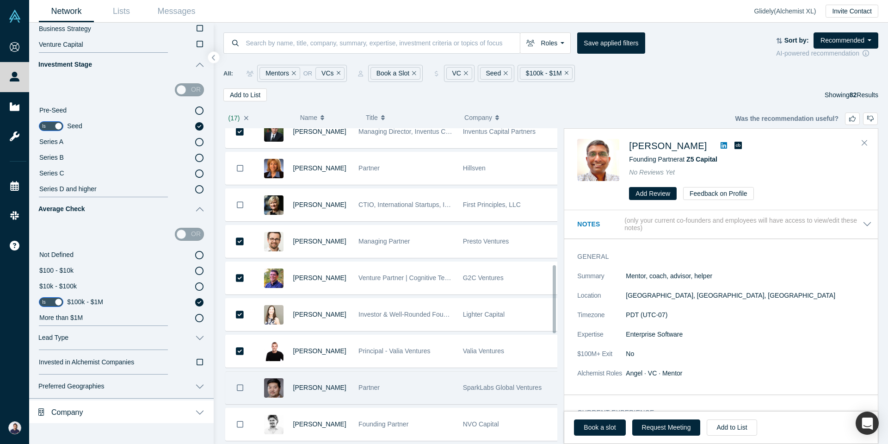
scroll to position [646, 0]
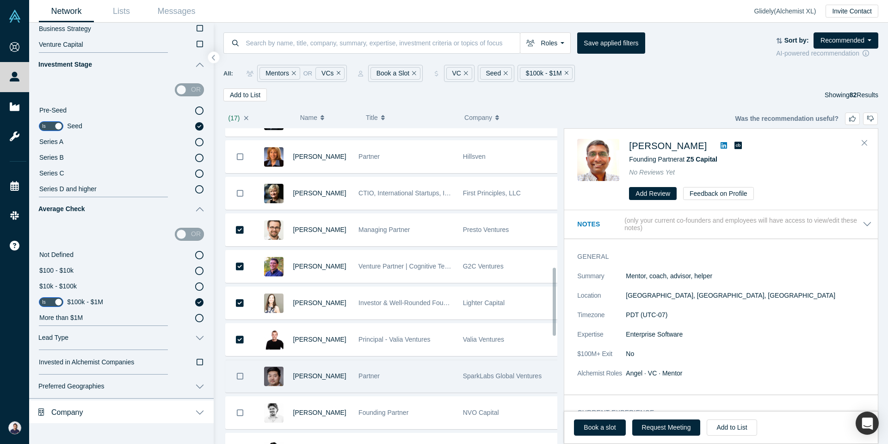
click at [239, 370] on button "Bookmark" at bounding box center [240, 376] width 29 height 32
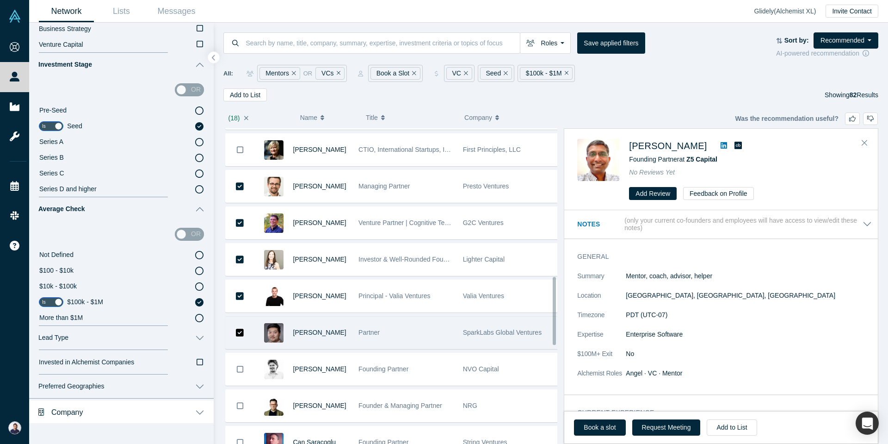
click at [239, 370] on icon "Bookmark" at bounding box center [240, 368] width 6 height 9
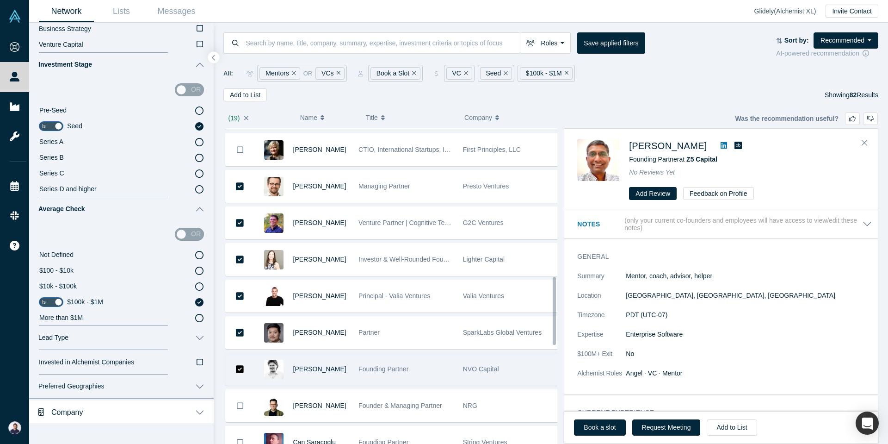
scroll to position [785, 0]
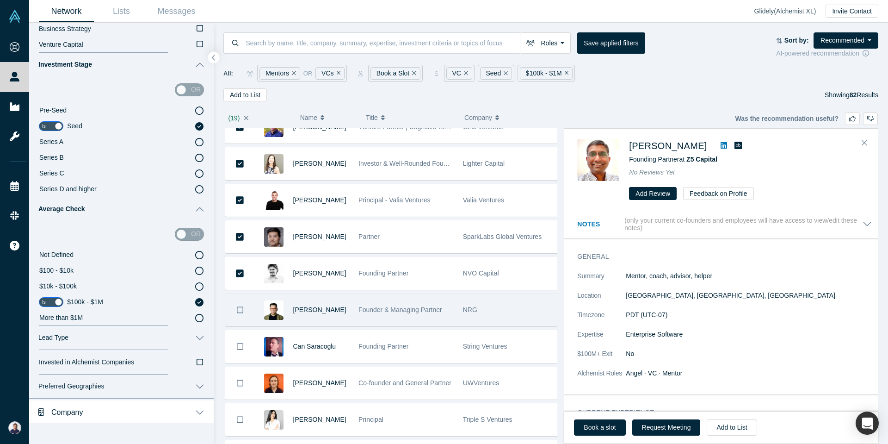
click at [239, 321] on button "Bookmark" at bounding box center [240, 310] width 29 height 32
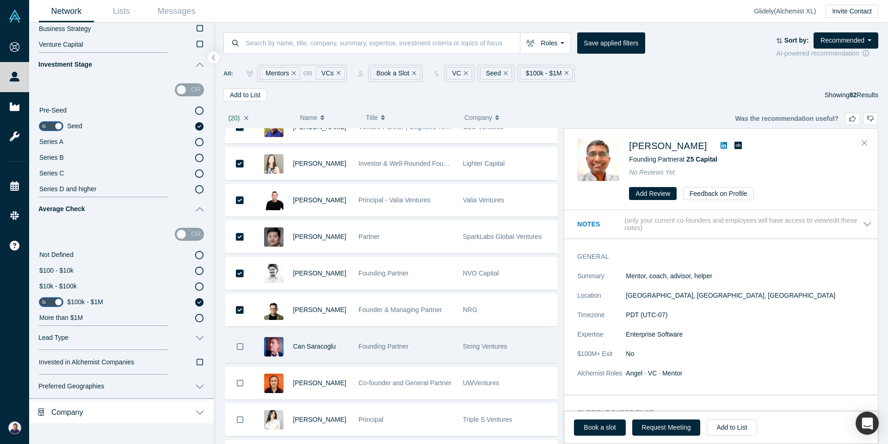
click at [239, 354] on button "Bookmark" at bounding box center [240, 346] width 29 height 32
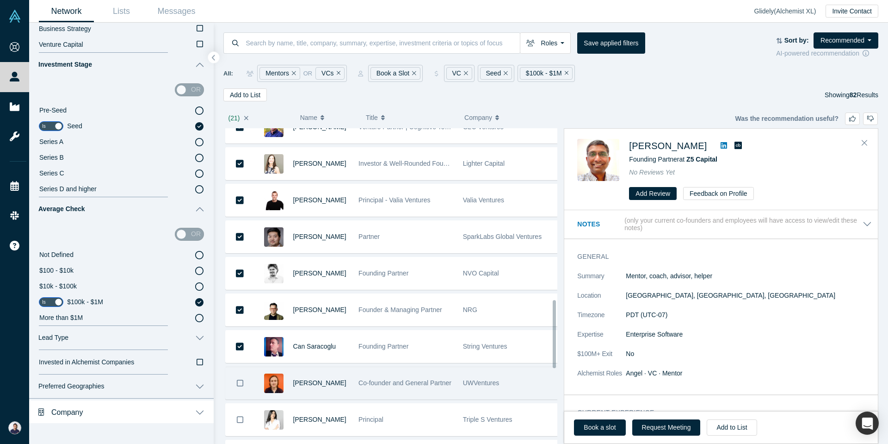
scroll to position [797, 0]
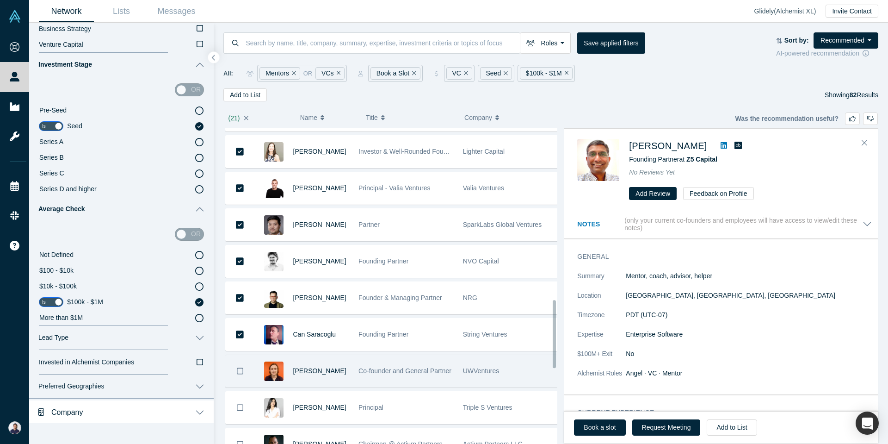
click at [239, 369] on icon "Bookmark" at bounding box center [240, 370] width 6 height 9
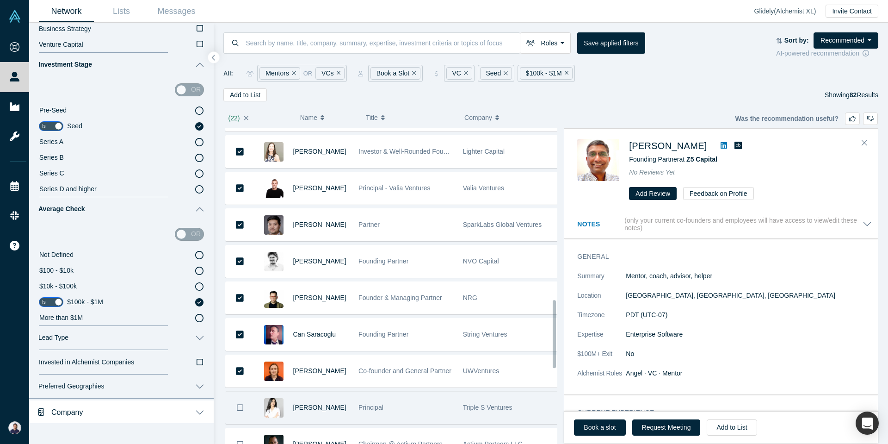
click at [239, 397] on button "Bookmark" at bounding box center [240, 407] width 29 height 32
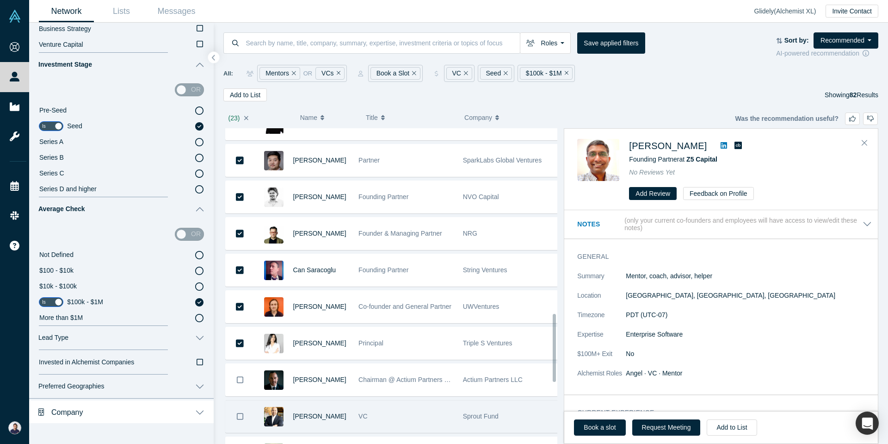
scroll to position [900, 0]
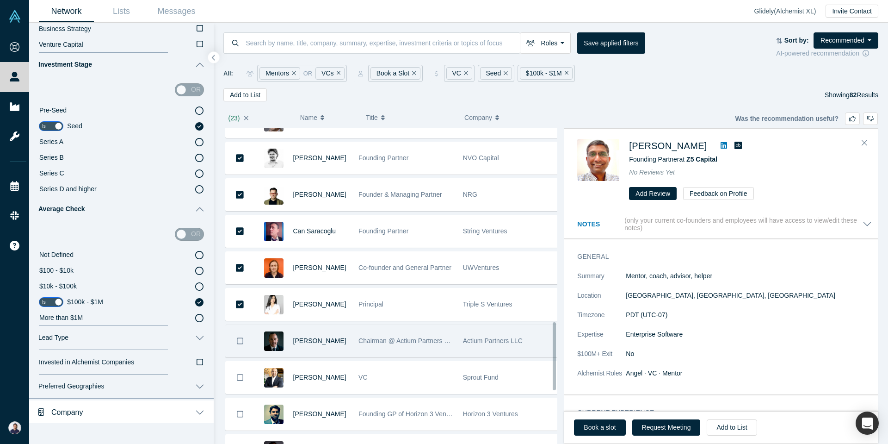
click at [238, 345] on button "Bookmark" at bounding box center [240, 341] width 29 height 32
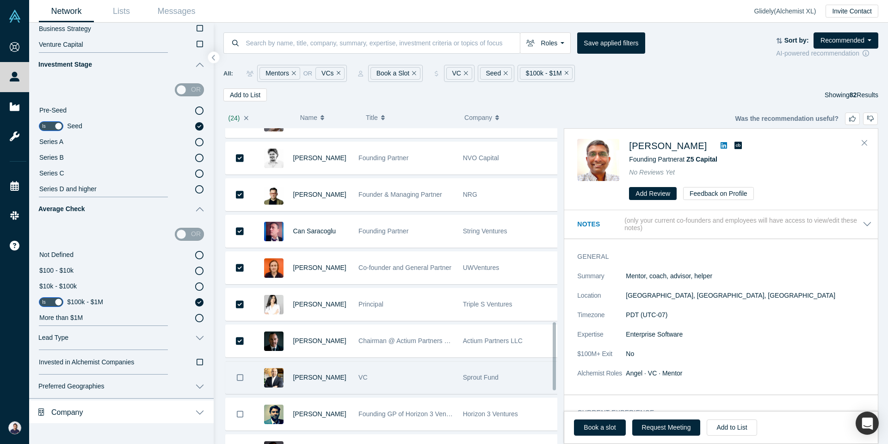
click at [238, 385] on button "Bookmark" at bounding box center [240, 377] width 29 height 32
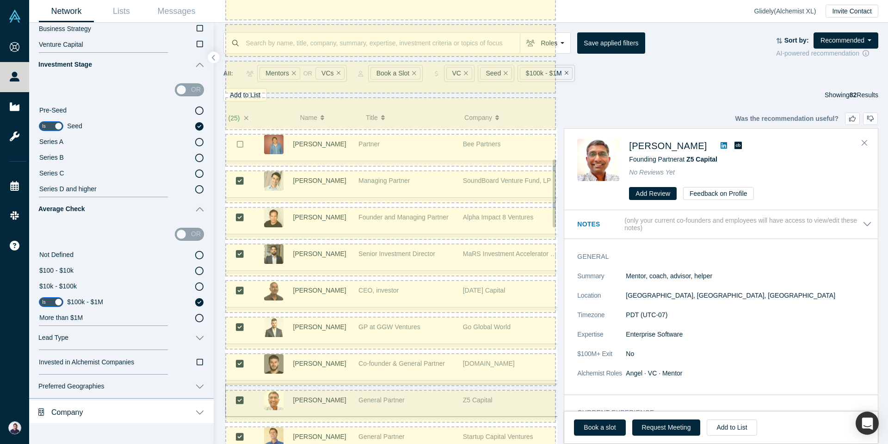
scroll to position [0, 0]
